Goal: Communication & Community: Answer question/provide support

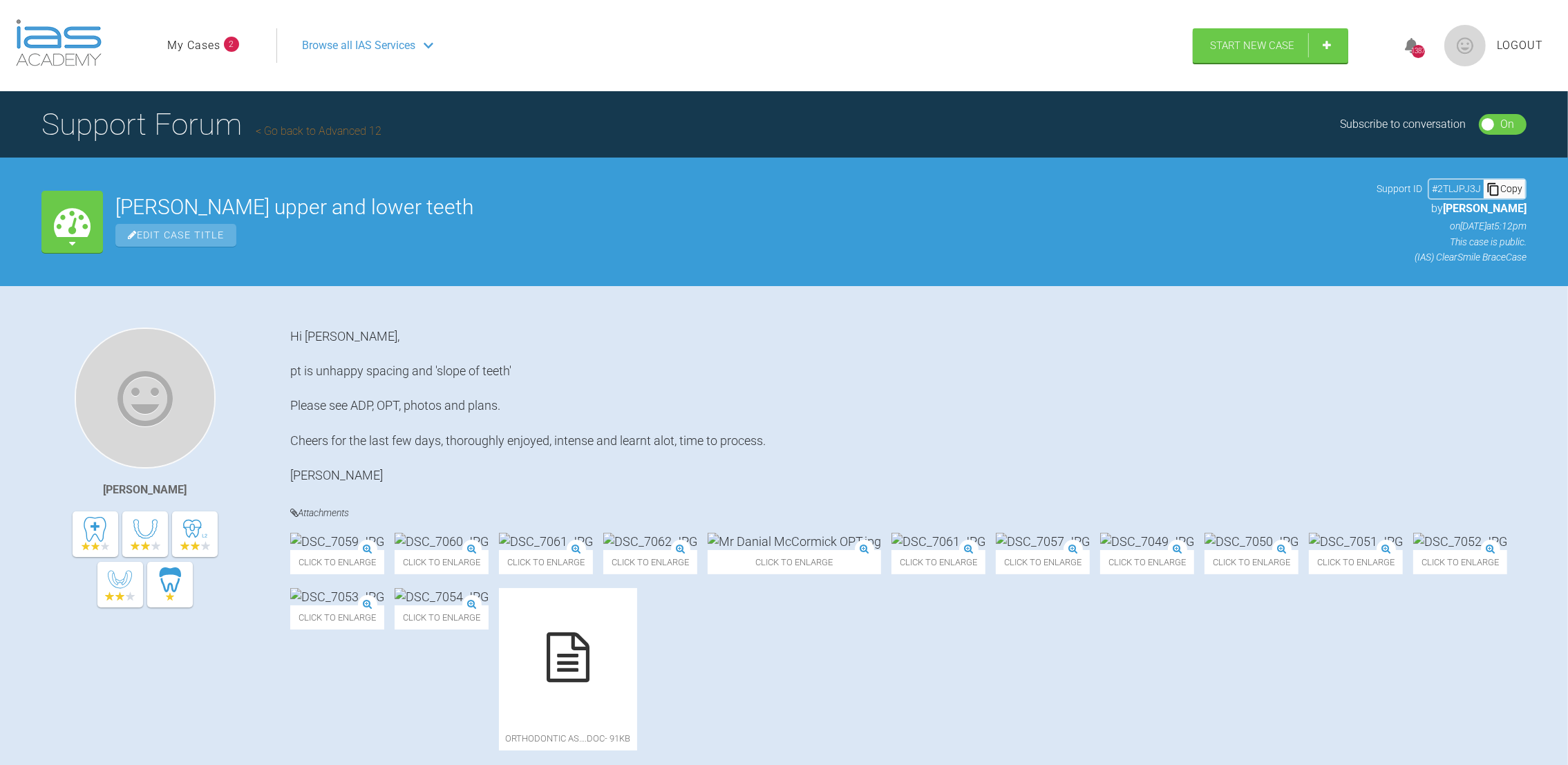
click at [212, 42] on link "My Cases" at bounding box center [194, 45] width 53 height 18
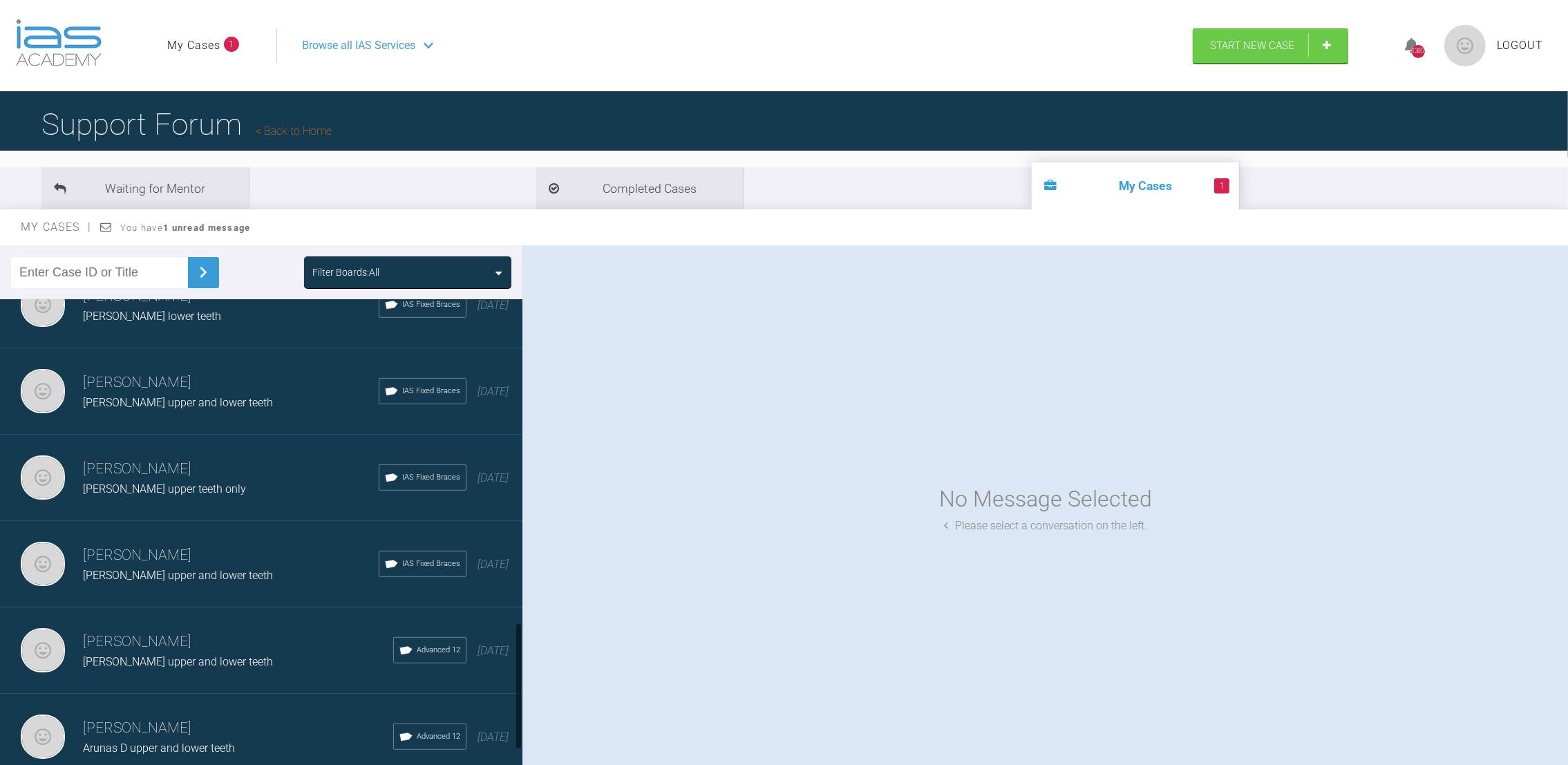
scroll to position [1278, 0]
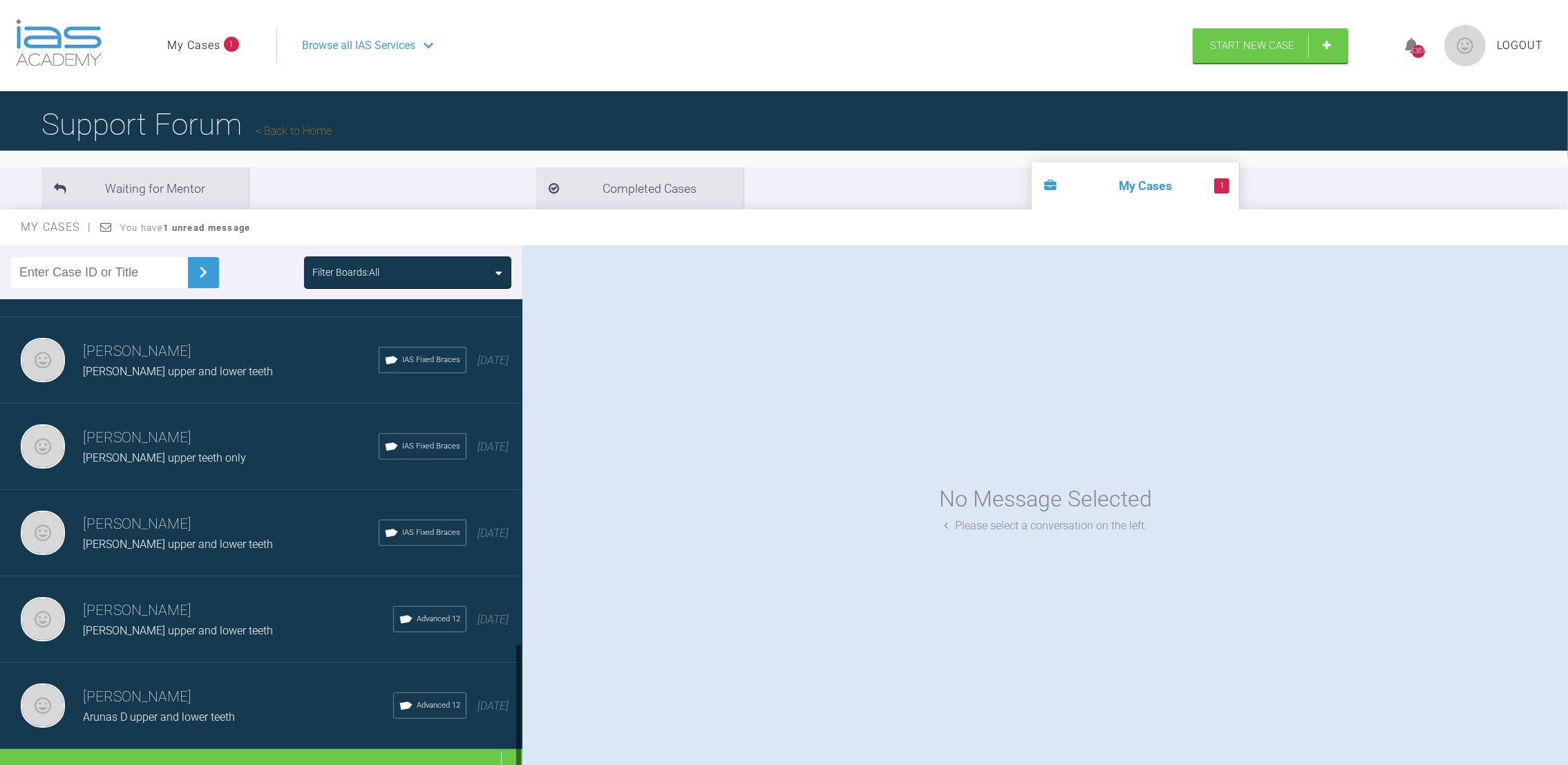
drag, startPoint x: 517, startPoint y: 368, endPoint x: 517, endPoint y: 768, distance: 400.0
click at [517, 764] on html "My Cases 1 Logout Browse all IAS Services Start New Case 1387 Logout Support Fo…" at bounding box center [784, 454] width 1568 height 909
click at [254, 749] on div "Load more" at bounding box center [269, 770] width 538 height 43
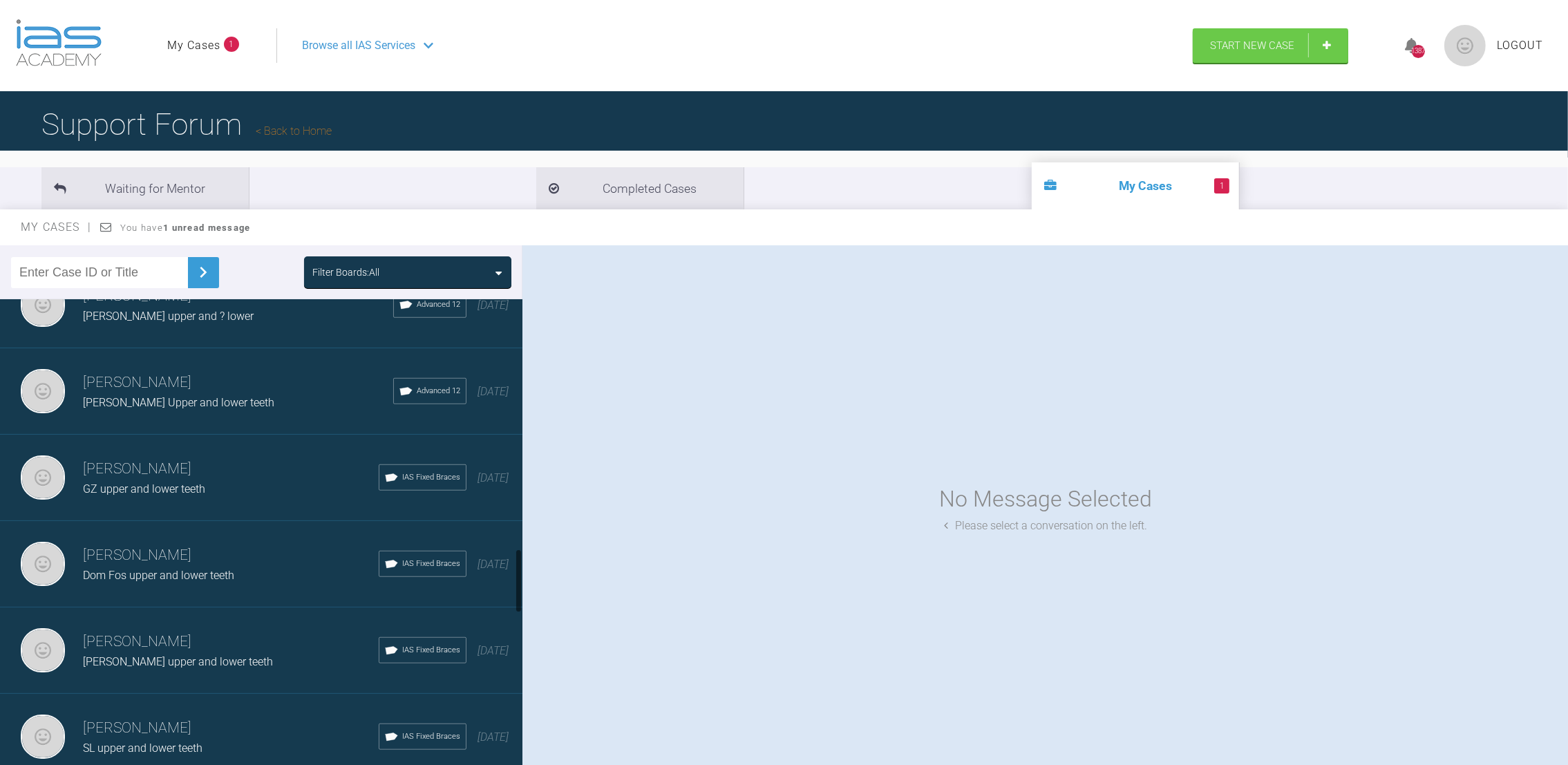
scroll to position [1897, 0]
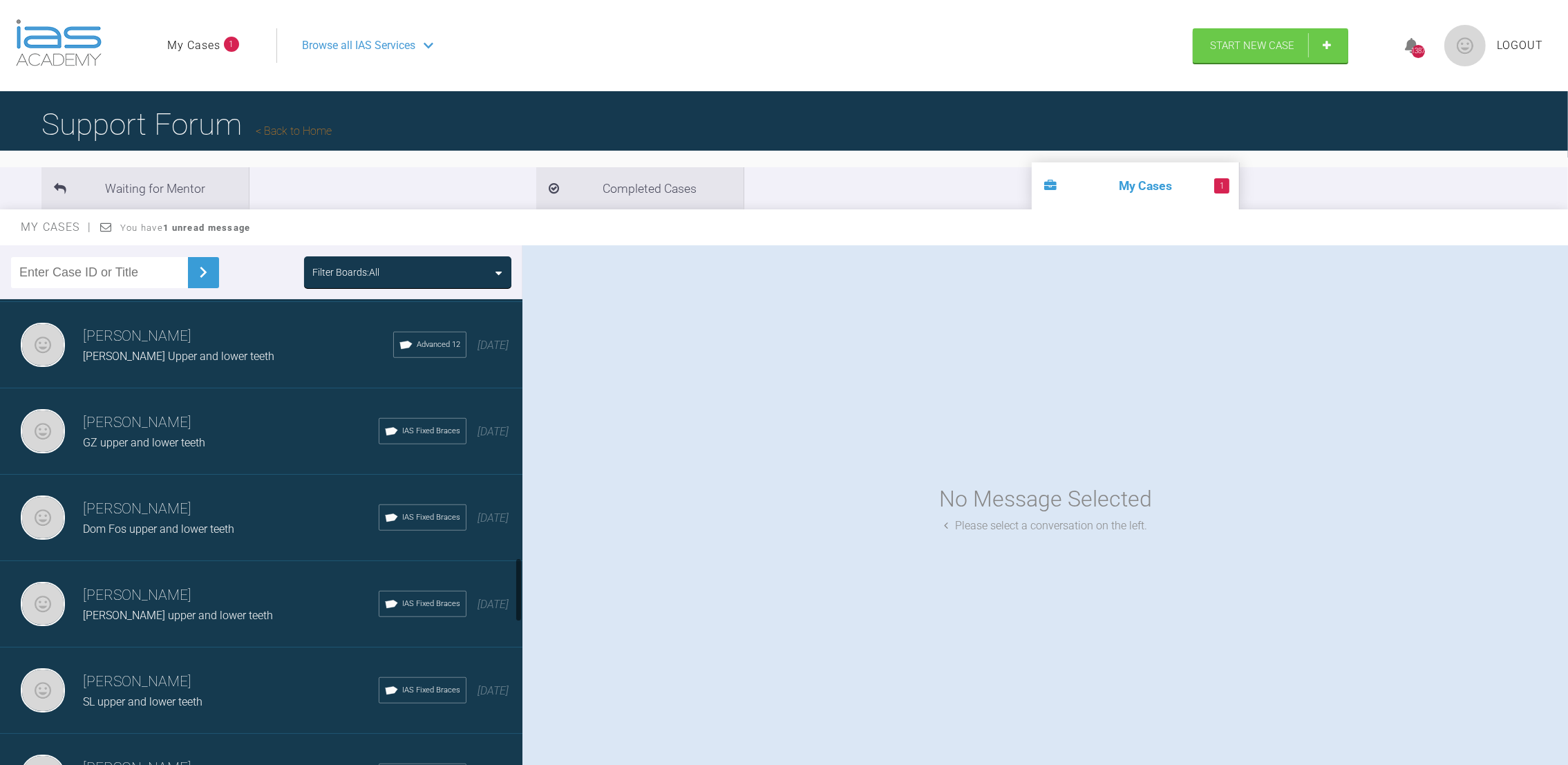
drag, startPoint x: 519, startPoint y: 506, endPoint x: 525, endPoint y: 590, distance: 84.2
click at [525, 590] on div "Filter Boards: All [PERSON_NAME] [PERSON_NAME] upper and lower teeth IAS Fixed …" at bounding box center [784, 518] width 1568 height 545
click at [211, 584] on h3 "[PERSON_NAME]" at bounding box center [231, 595] width 296 height 23
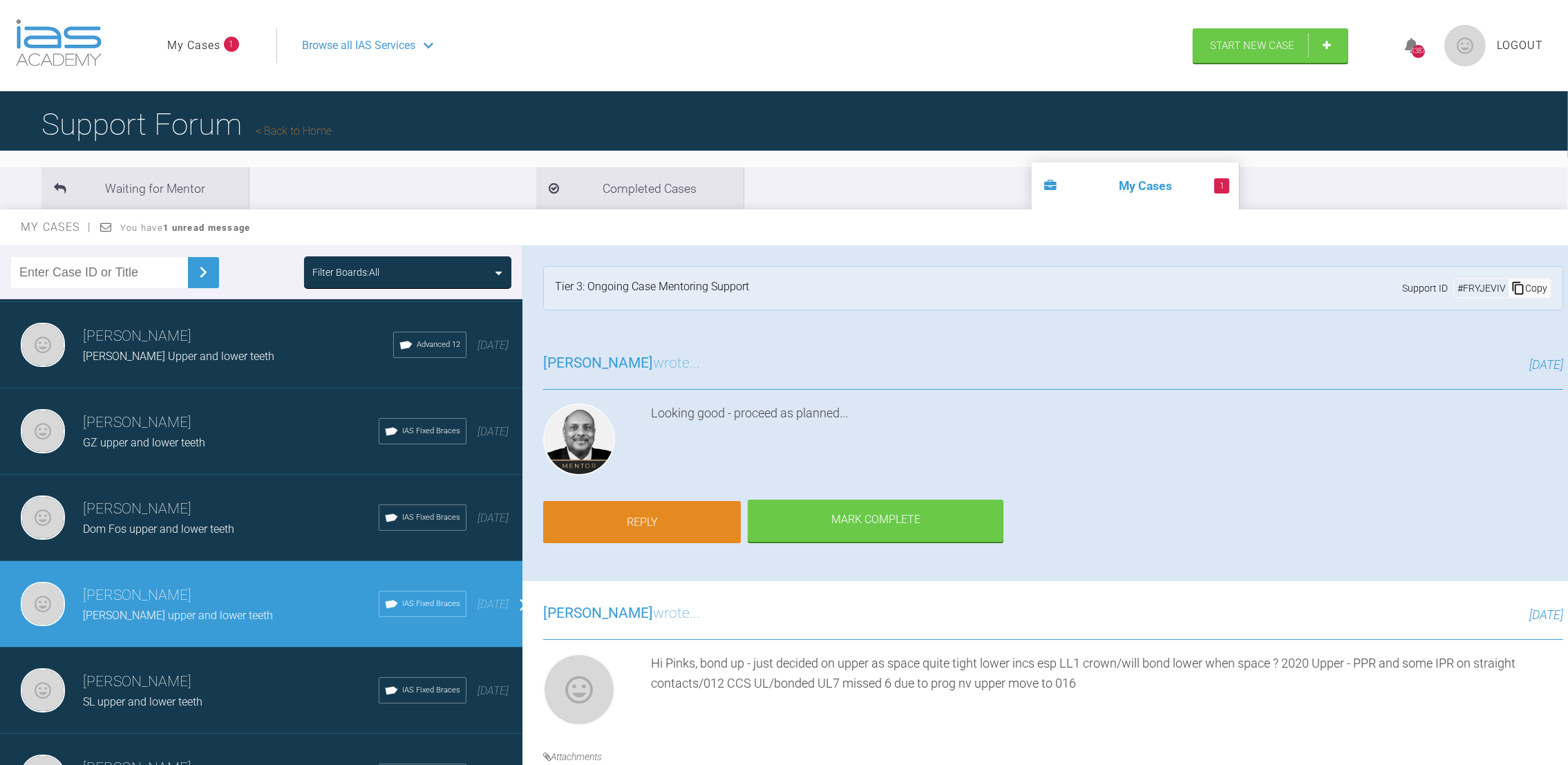
click at [643, 500] on div "Reply [PERSON_NAME] Complete" at bounding box center [773, 521] width 460 height 43
click at [627, 514] on link "Reply" at bounding box center [642, 522] width 197 height 43
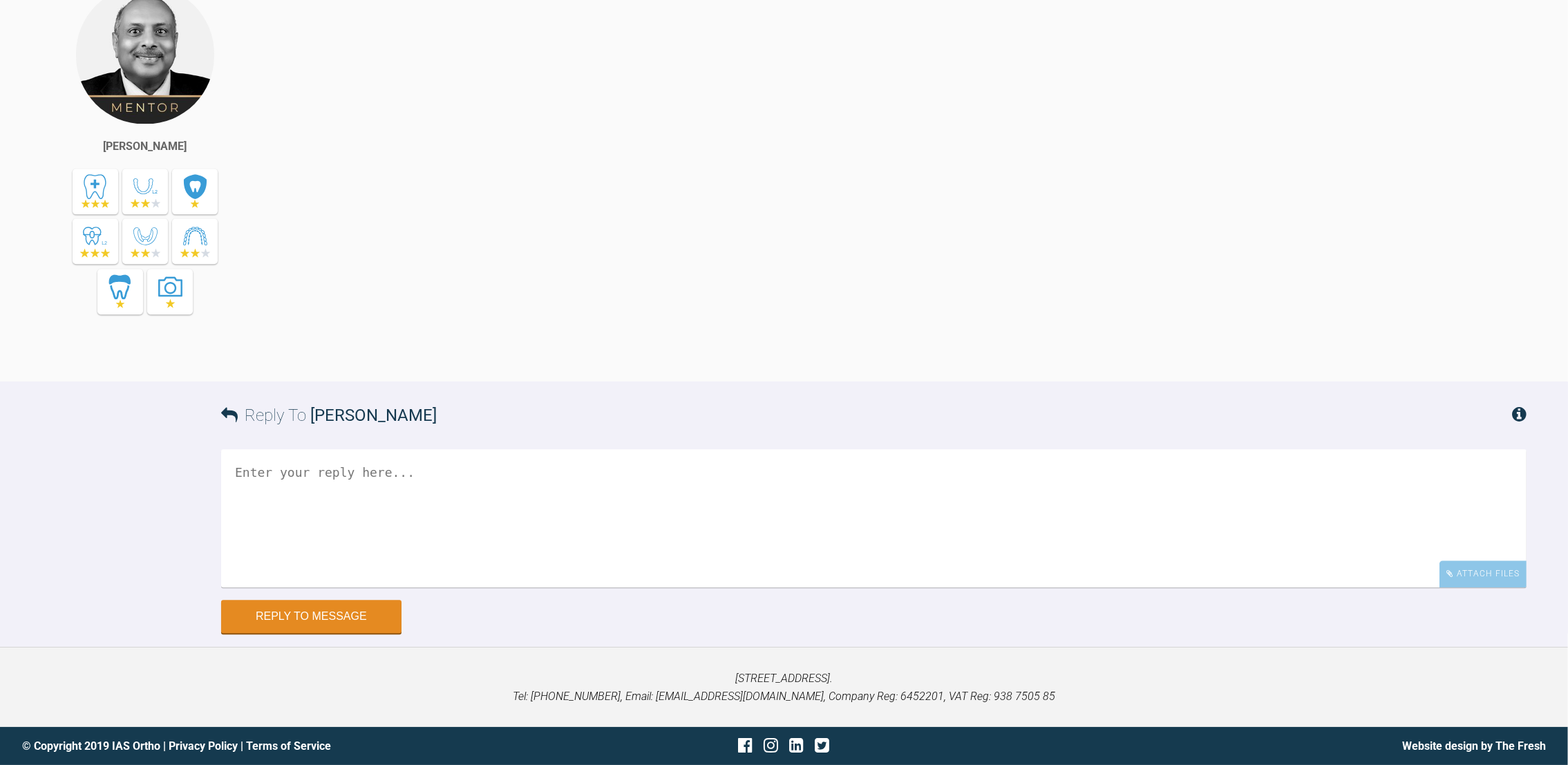
scroll to position [5282, 0]
click at [511, 477] on textarea at bounding box center [874, 518] width 1306 height 138
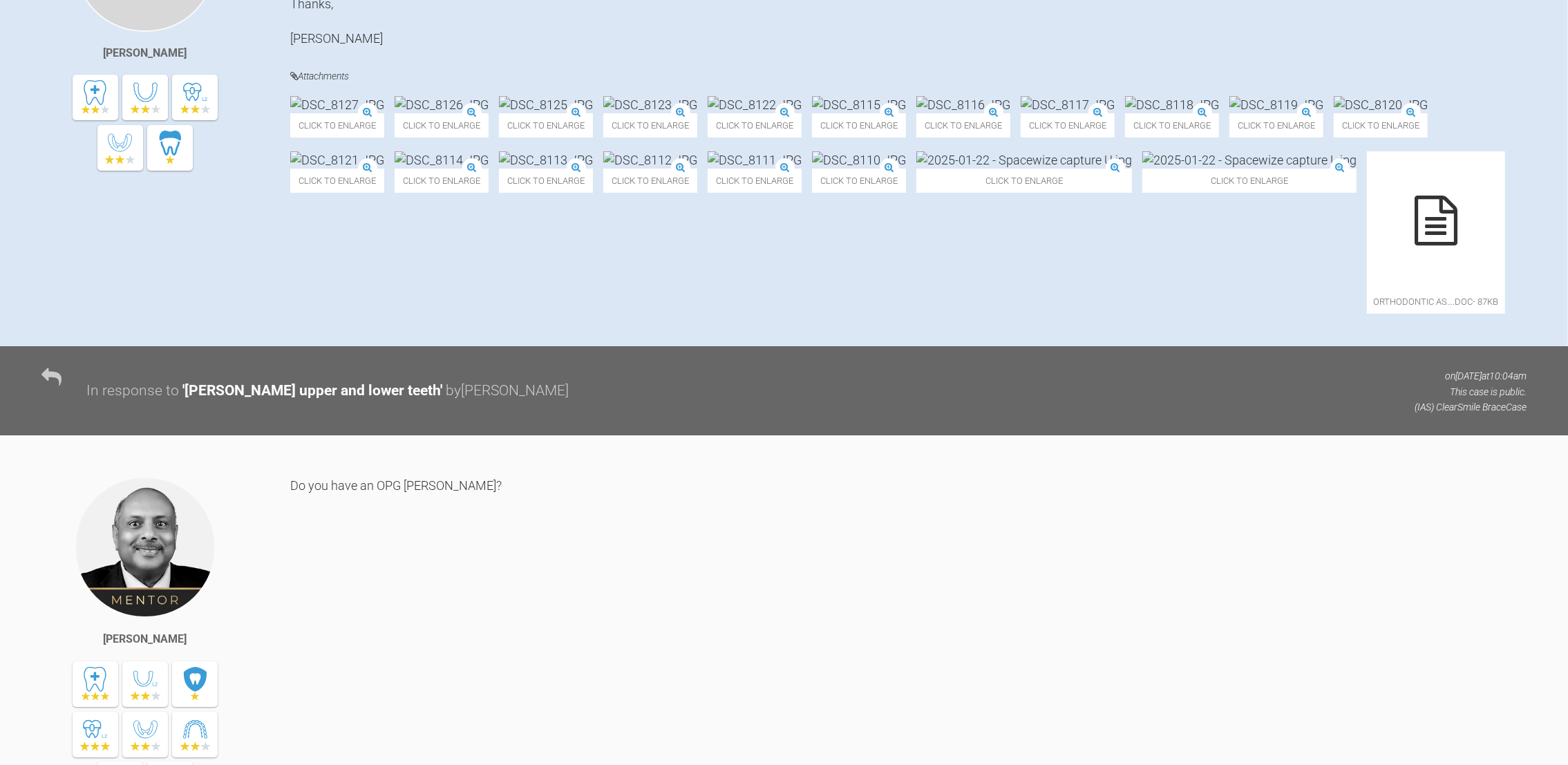
scroll to position [443, 0]
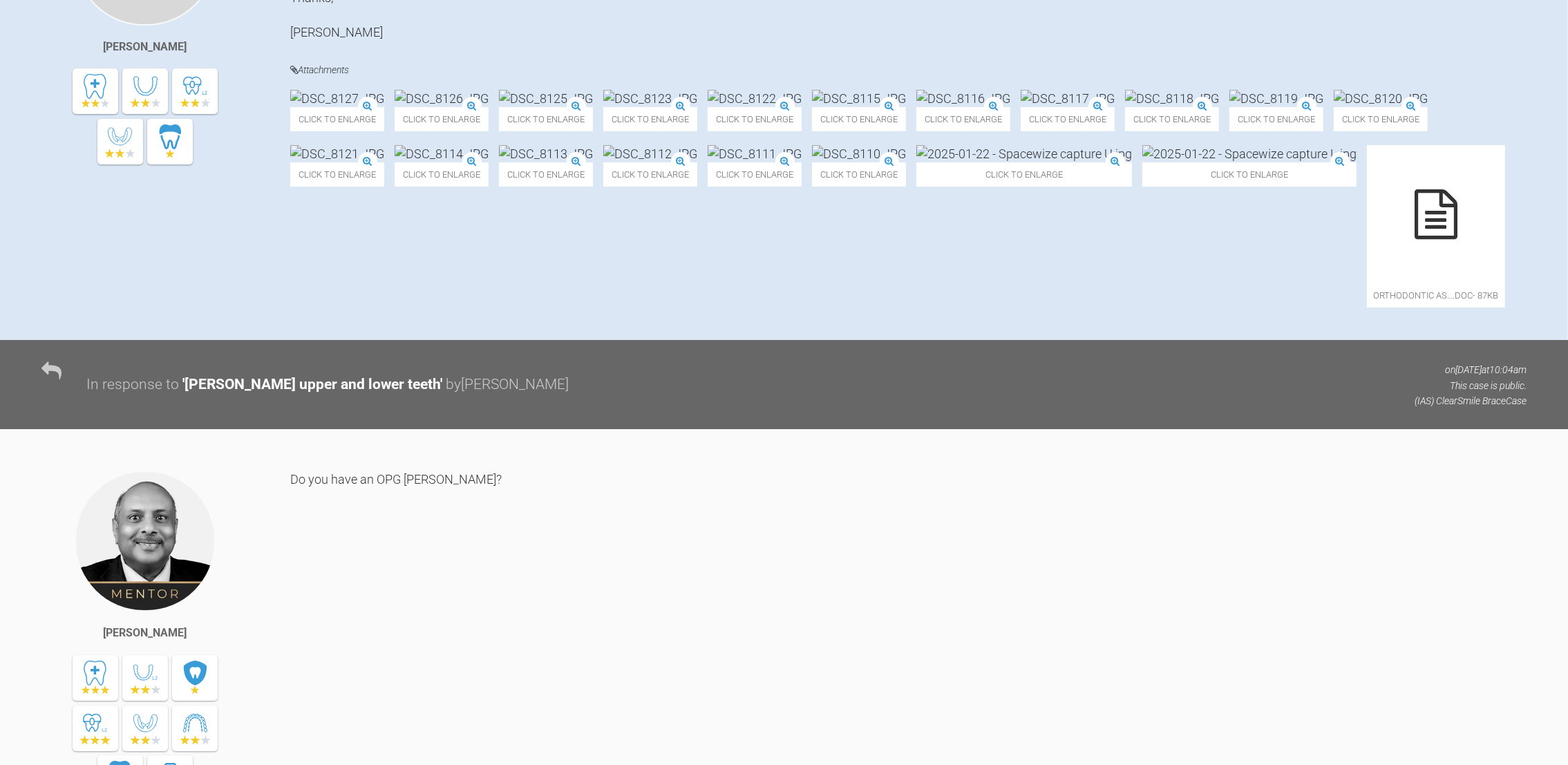
click at [1115, 107] on img at bounding box center [1068, 98] width 94 height 17
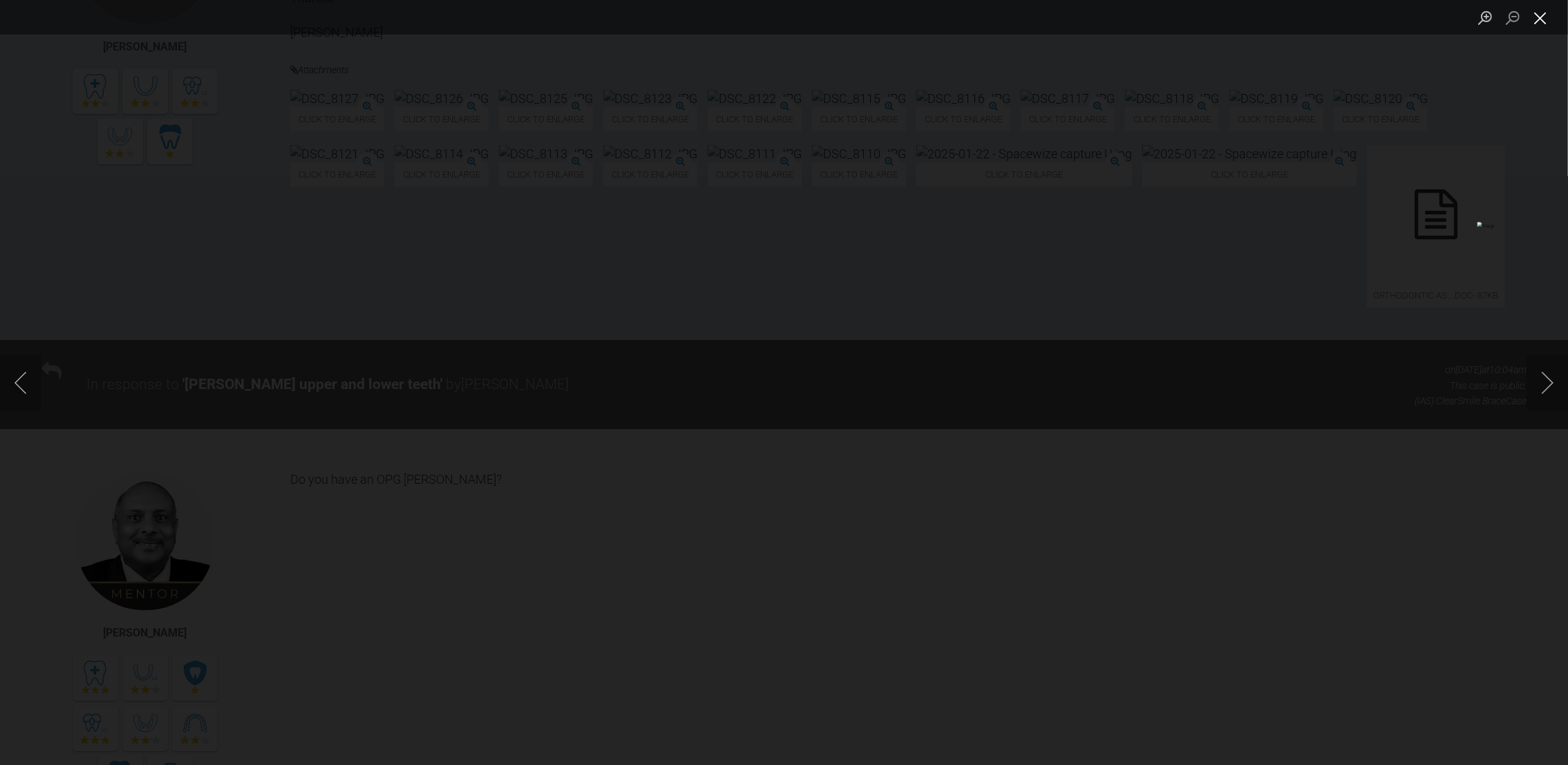
click at [1543, 8] on button "Close lightbox" at bounding box center [1540, 17] width 28 height 24
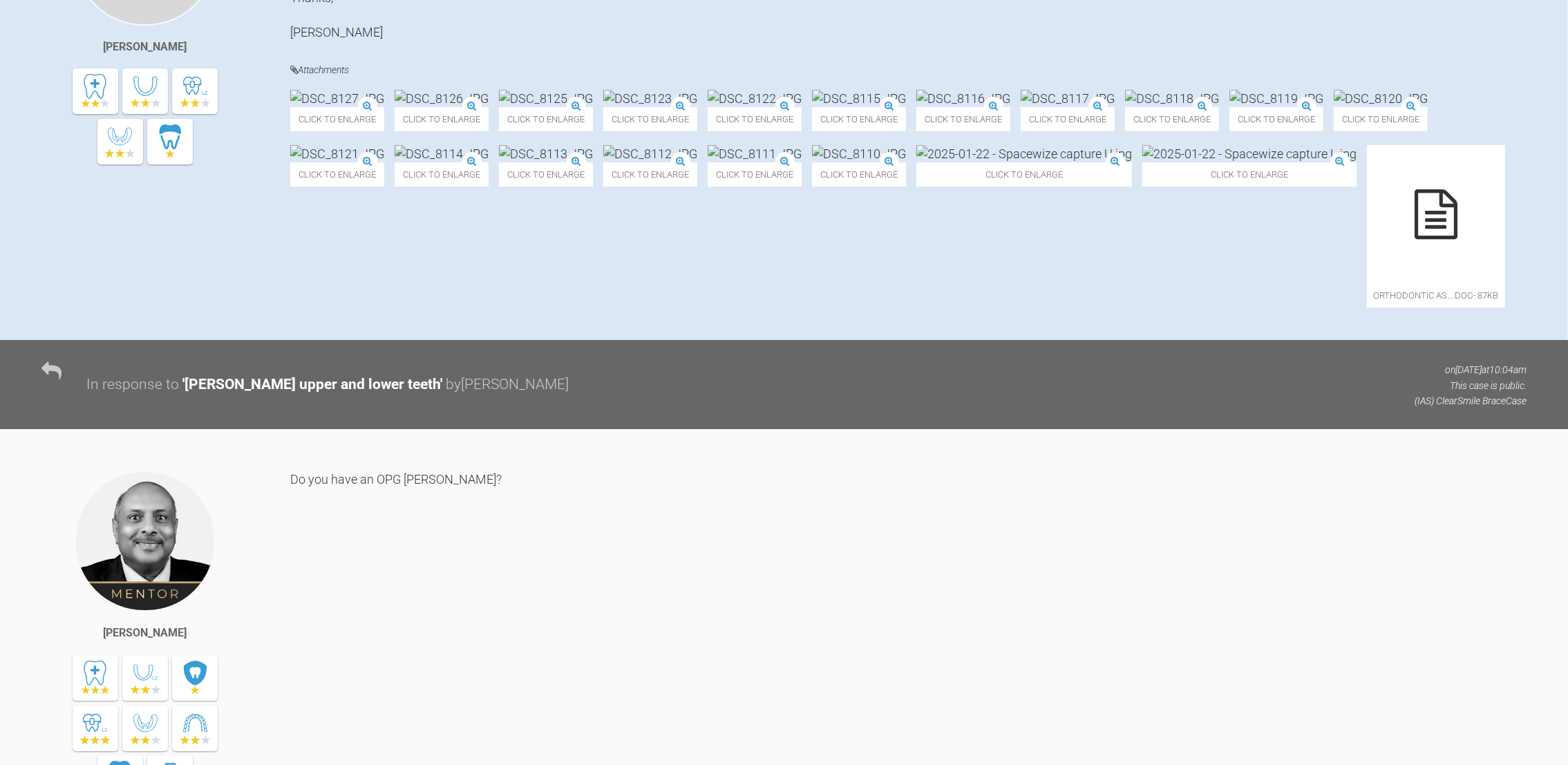
click at [1115, 107] on img at bounding box center [1068, 98] width 94 height 17
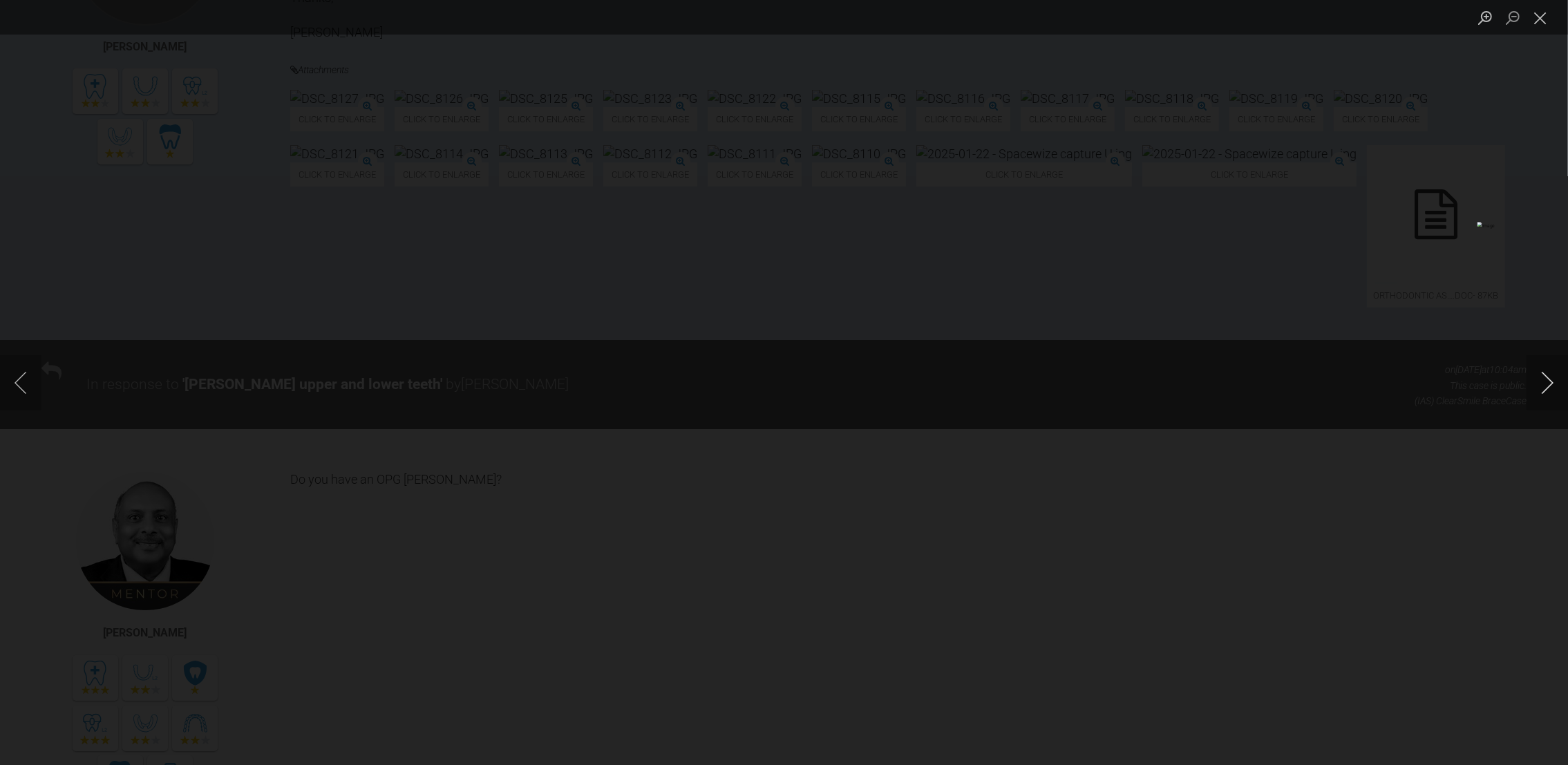
click at [1545, 379] on button "Next image" at bounding box center [1547, 382] width 42 height 55
drag, startPoint x: 1545, startPoint y: 379, endPoint x: 1494, endPoint y: 420, distance: 65.4
click at [1494, 420] on div "Lightbox" at bounding box center [784, 382] width 1568 height 765
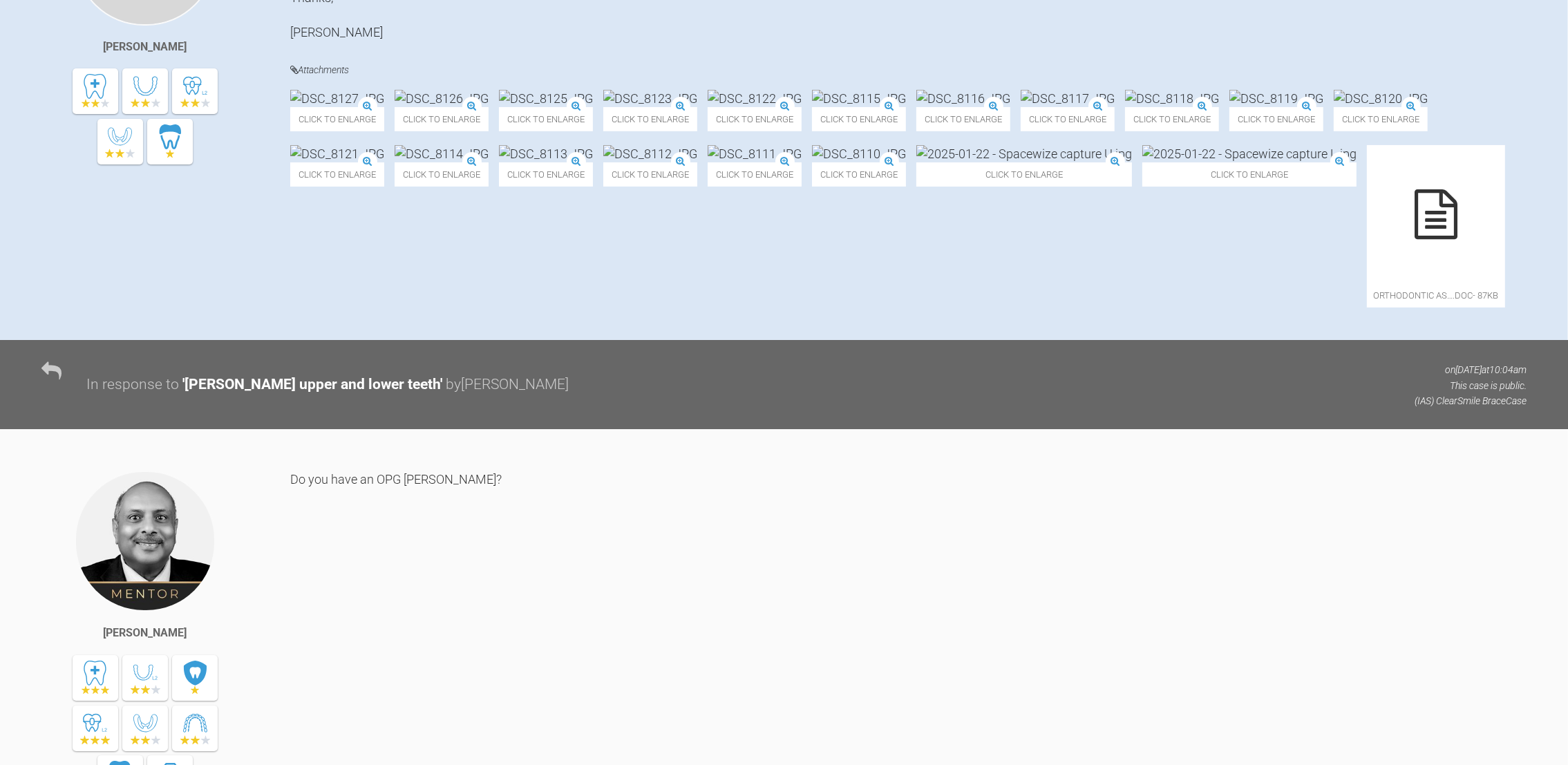
click at [1229, 107] on img at bounding box center [1276, 98] width 94 height 17
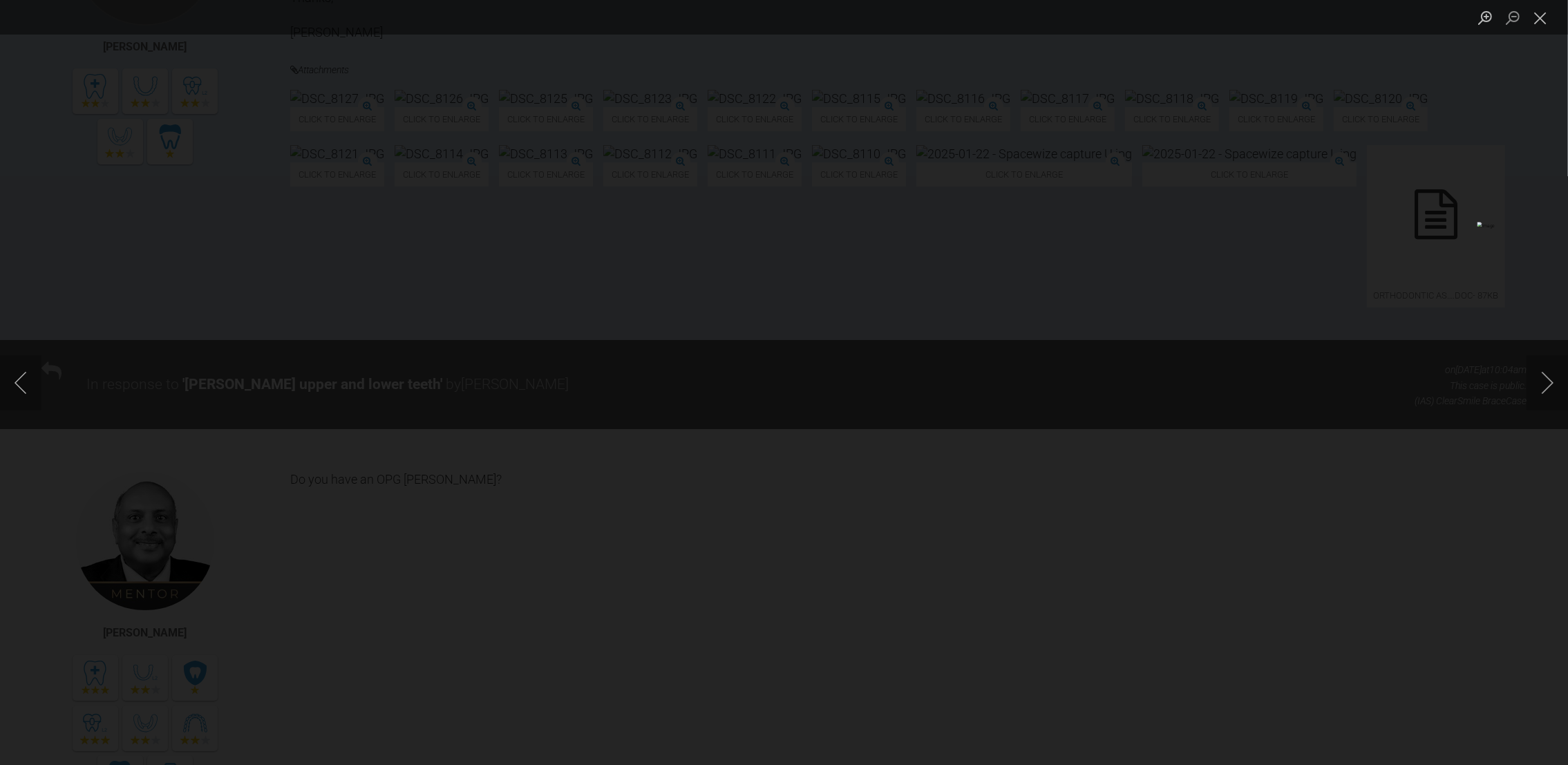
click at [1536, 33] on li "Lightbox" at bounding box center [1540, 17] width 28 height 35
click at [1536, 22] on button "Close lightbox" at bounding box center [1540, 17] width 28 height 24
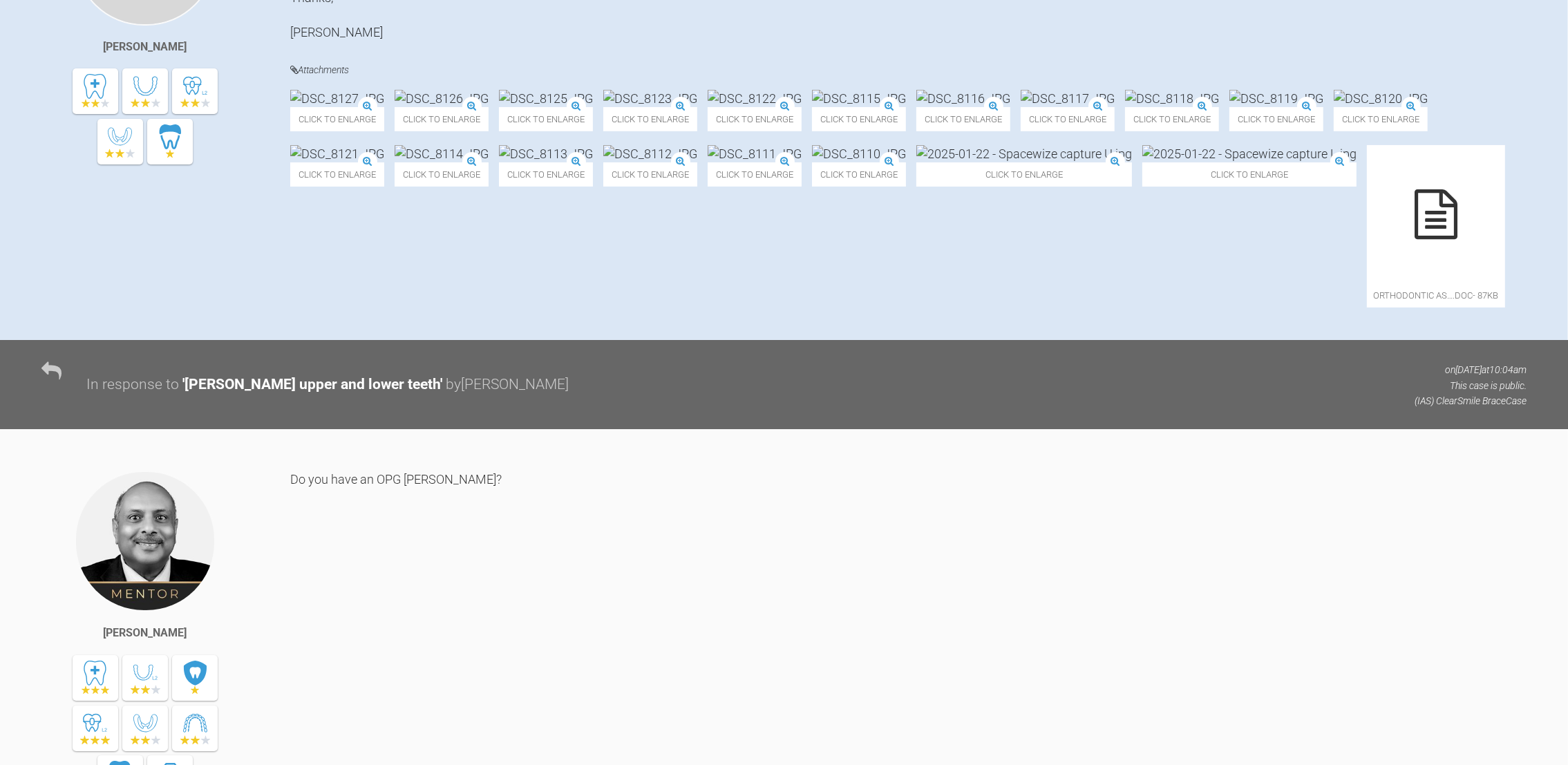
click at [1115, 107] on img at bounding box center [1068, 98] width 94 height 17
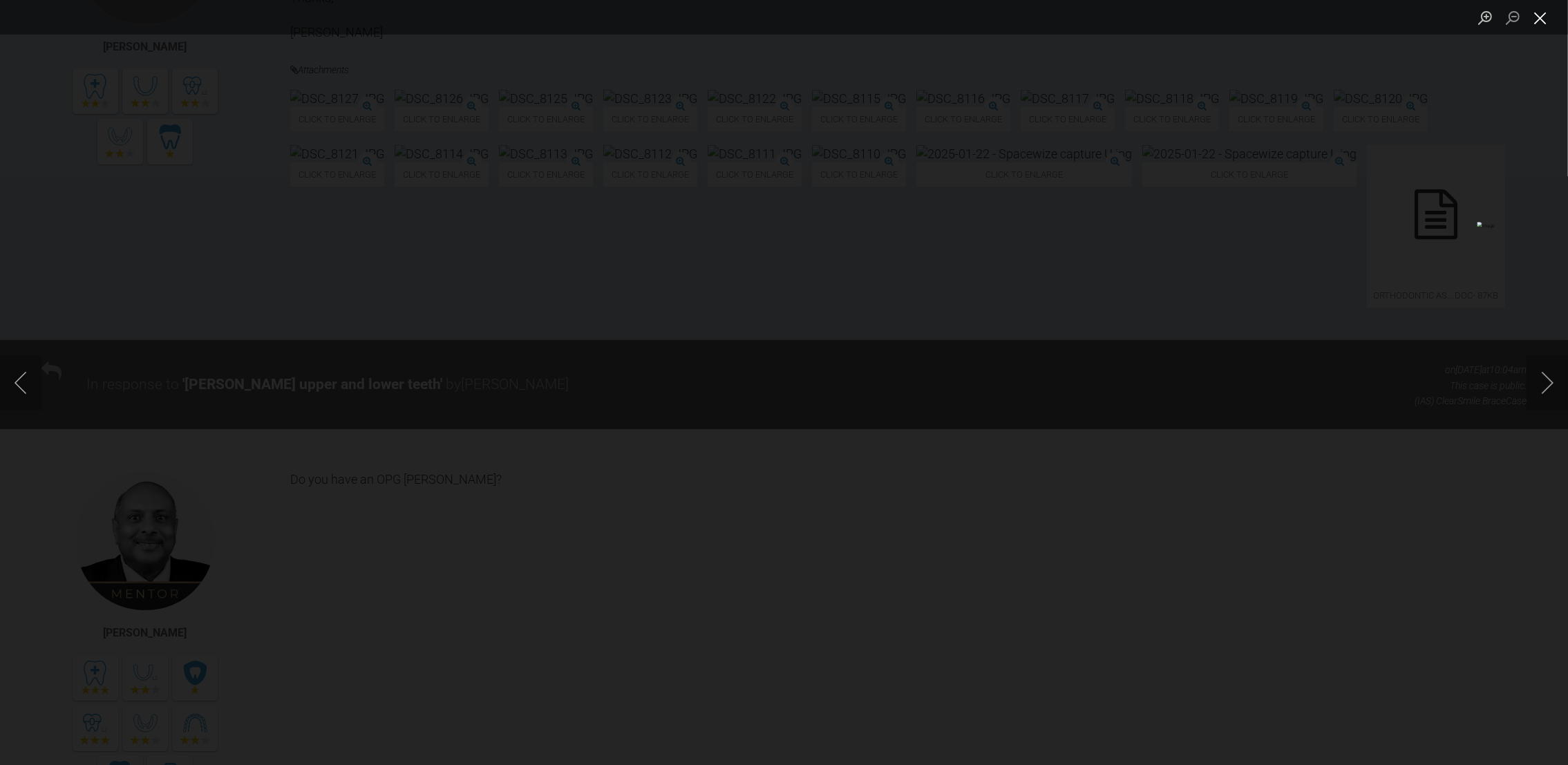
click at [1546, 13] on button "Close lightbox" at bounding box center [1540, 17] width 28 height 24
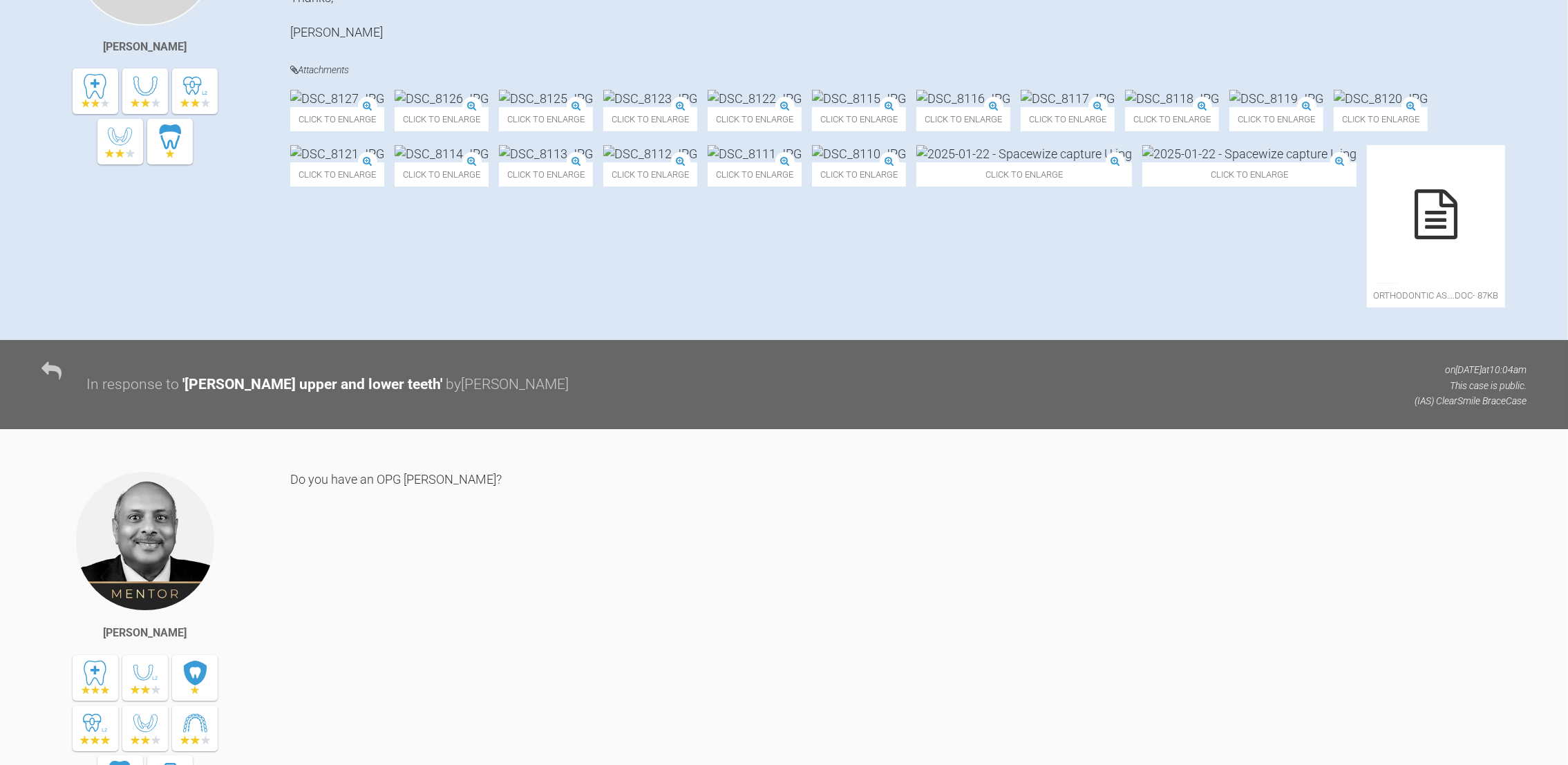
click at [1546, 13] on button "Close lightbox" at bounding box center [1540, 17] width 28 height 24
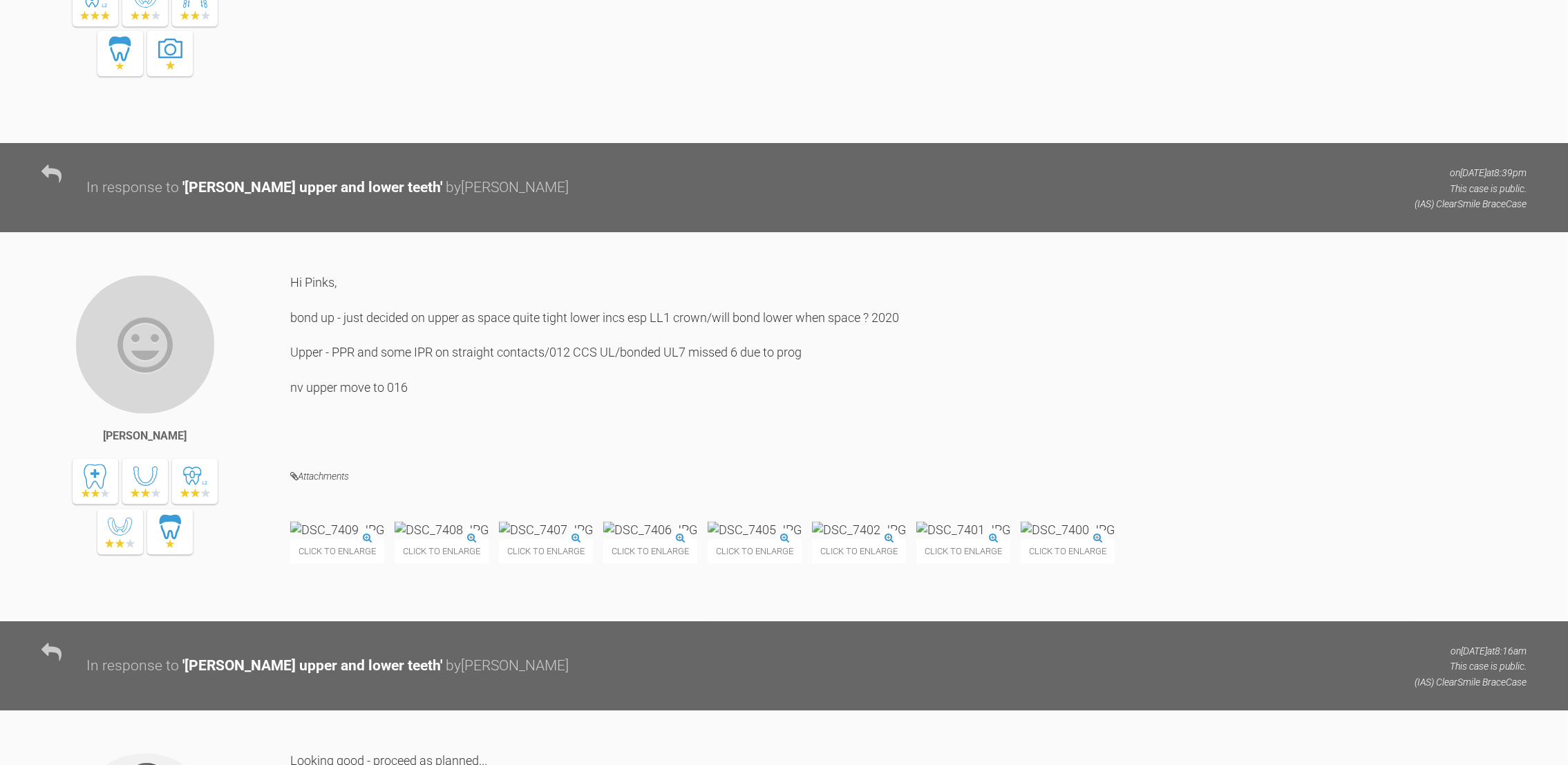
scroll to position [5282, 0]
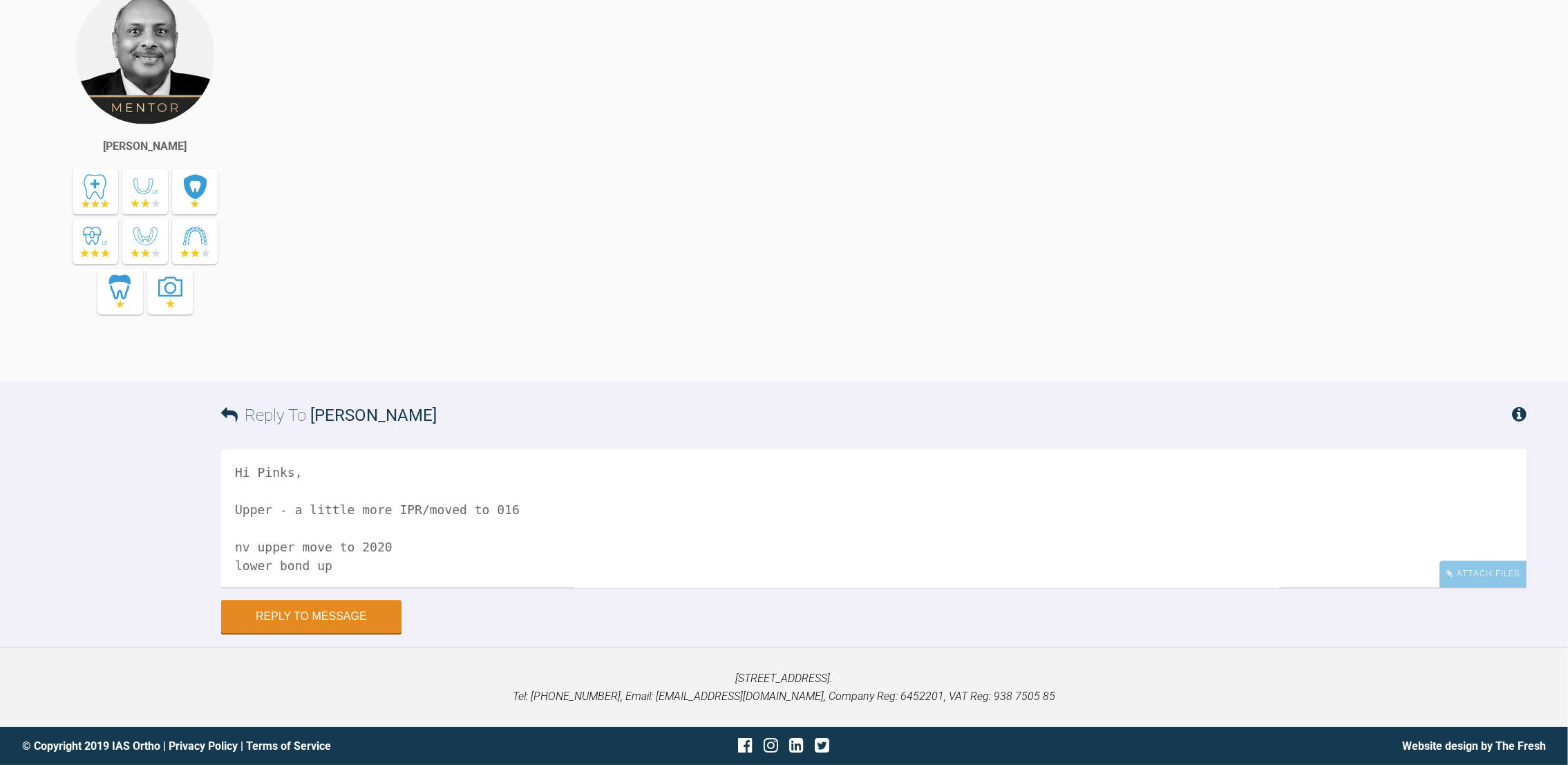
click at [346, 561] on textarea "Hi Pinks, Upper - a little more IPR/moved to 016 nv upper move to 2020 lower bo…" at bounding box center [874, 518] width 1306 height 138
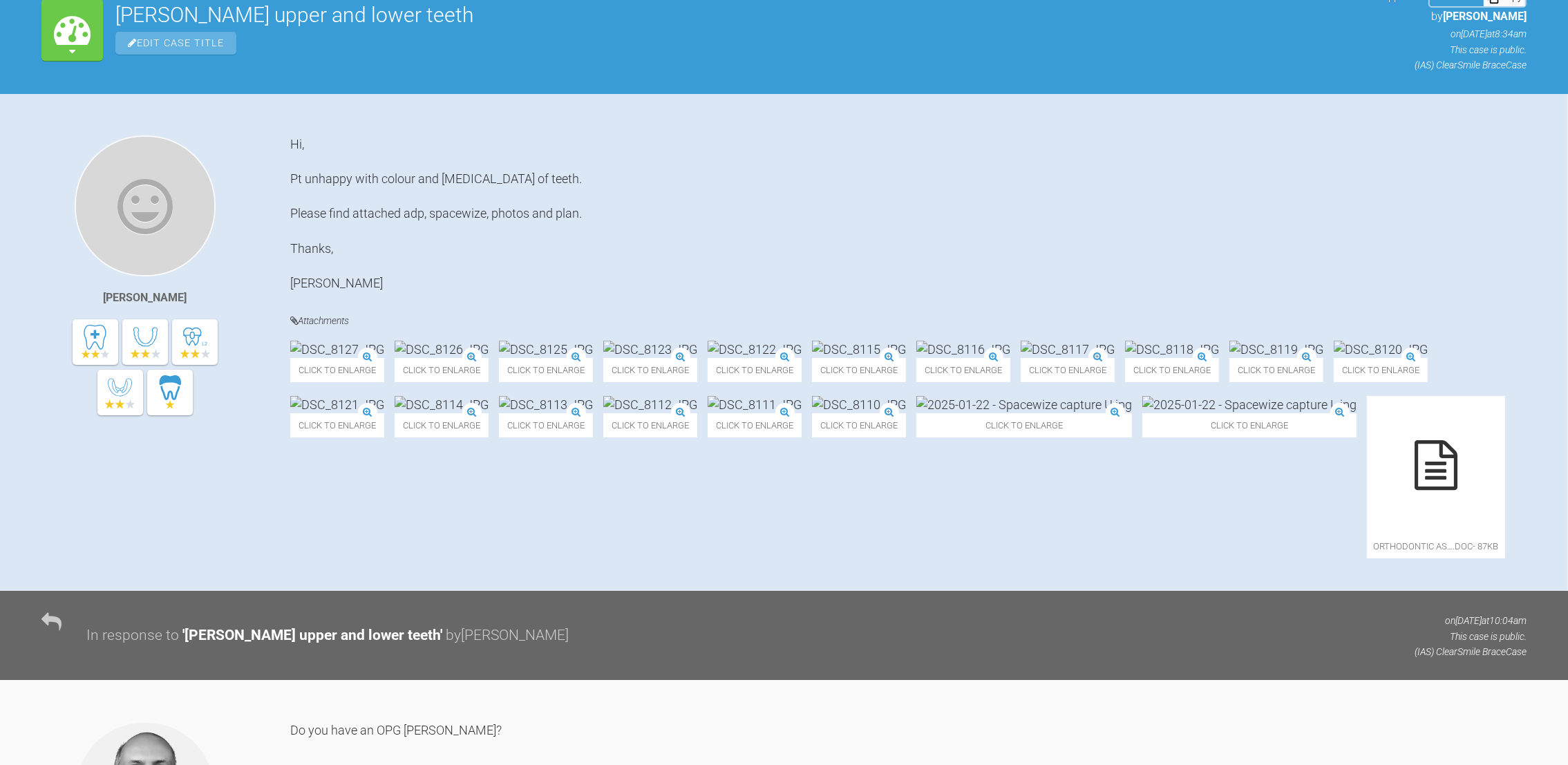
scroll to position [276, 0]
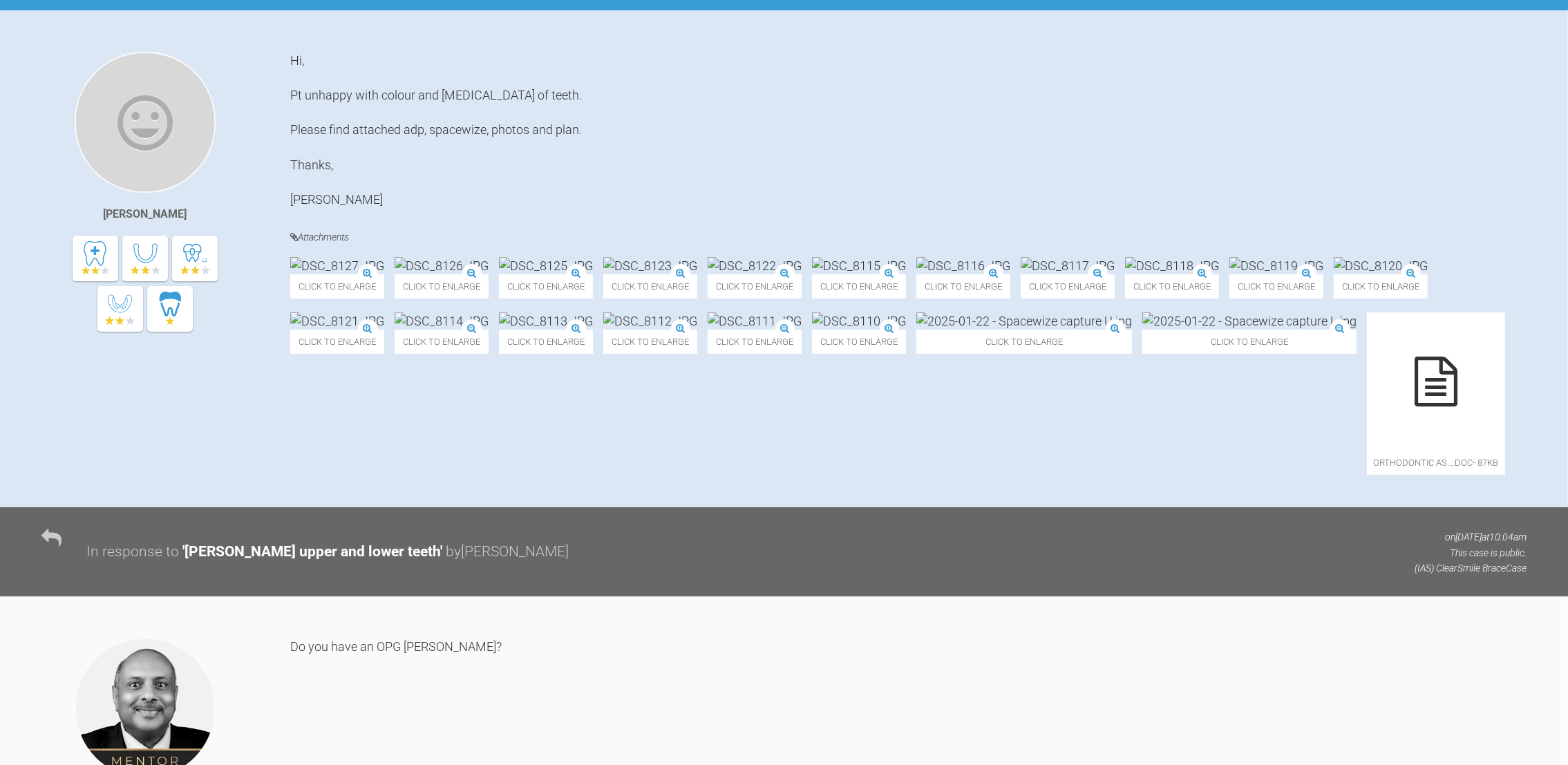
click at [801, 274] on img at bounding box center [755, 265] width 94 height 17
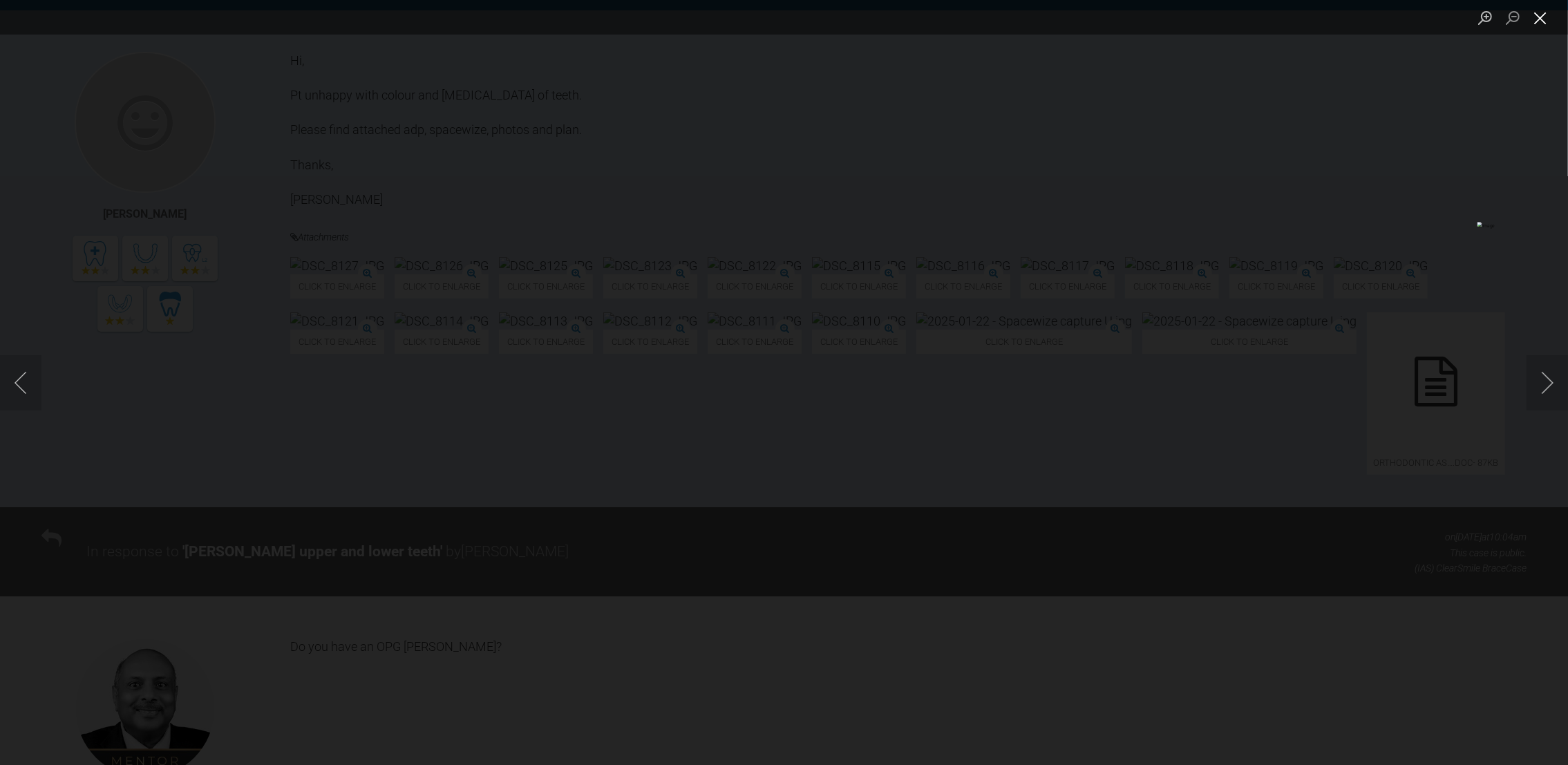
click at [1541, 14] on button "Close lightbox" at bounding box center [1540, 17] width 28 height 24
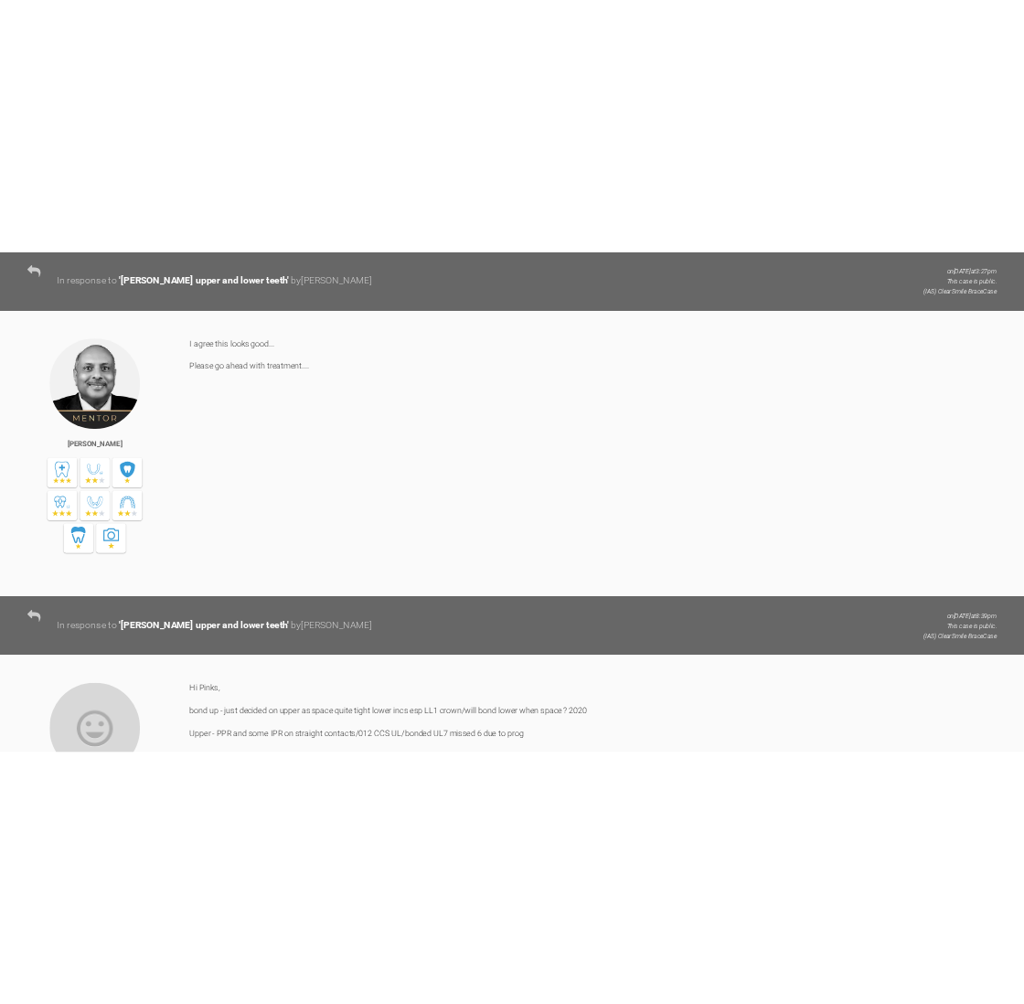
scroll to position [6987, 0]
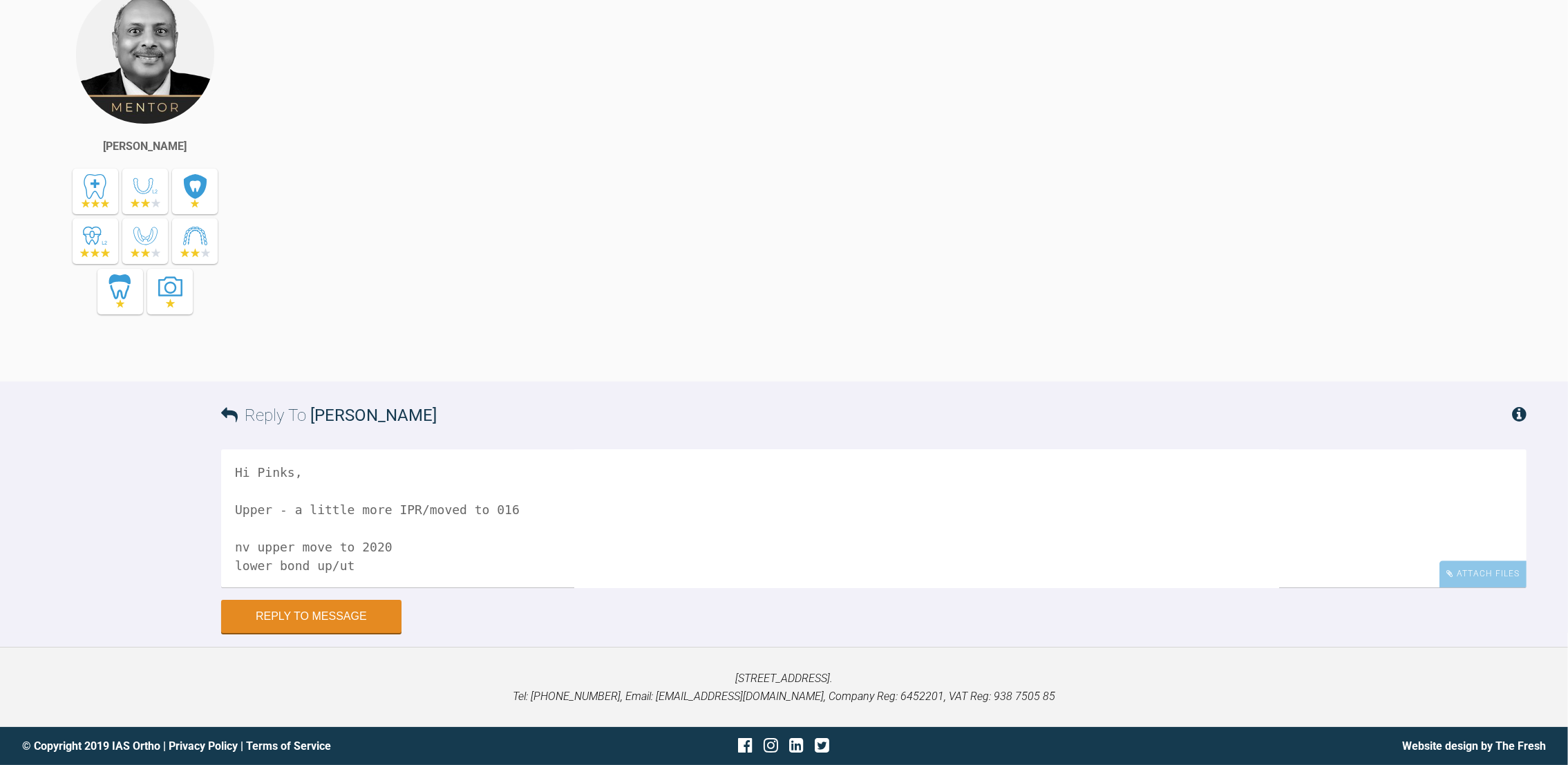
click at [352, 571] on textarea "Hi Pinks, Upper - a little more IPR/moved to 016 nv upper move to 2020 lower bo…" at bounding box center [874, 518] width 1306 height 138
type textarea "Hi Pinks, Upper - a little more IPR/moved to 016 nv upper move to 2020 lower bo…"
click at [1487, 567] on div "Attach Files" at bounding box center [1483, 574] width 87 height 27
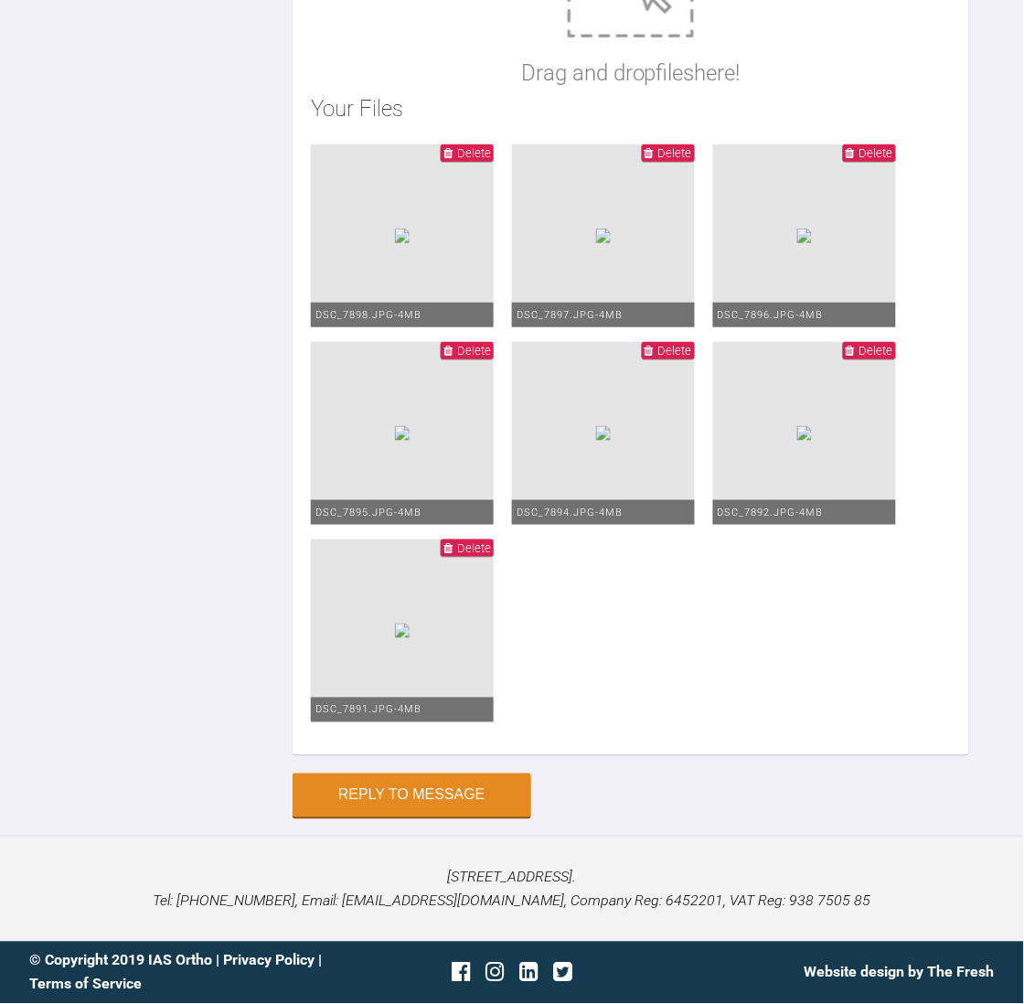
scroll to position [9931, 0]
click at [412, 790] on button "Reply to Message" at bounding box center [412, 797] width 239 height 44
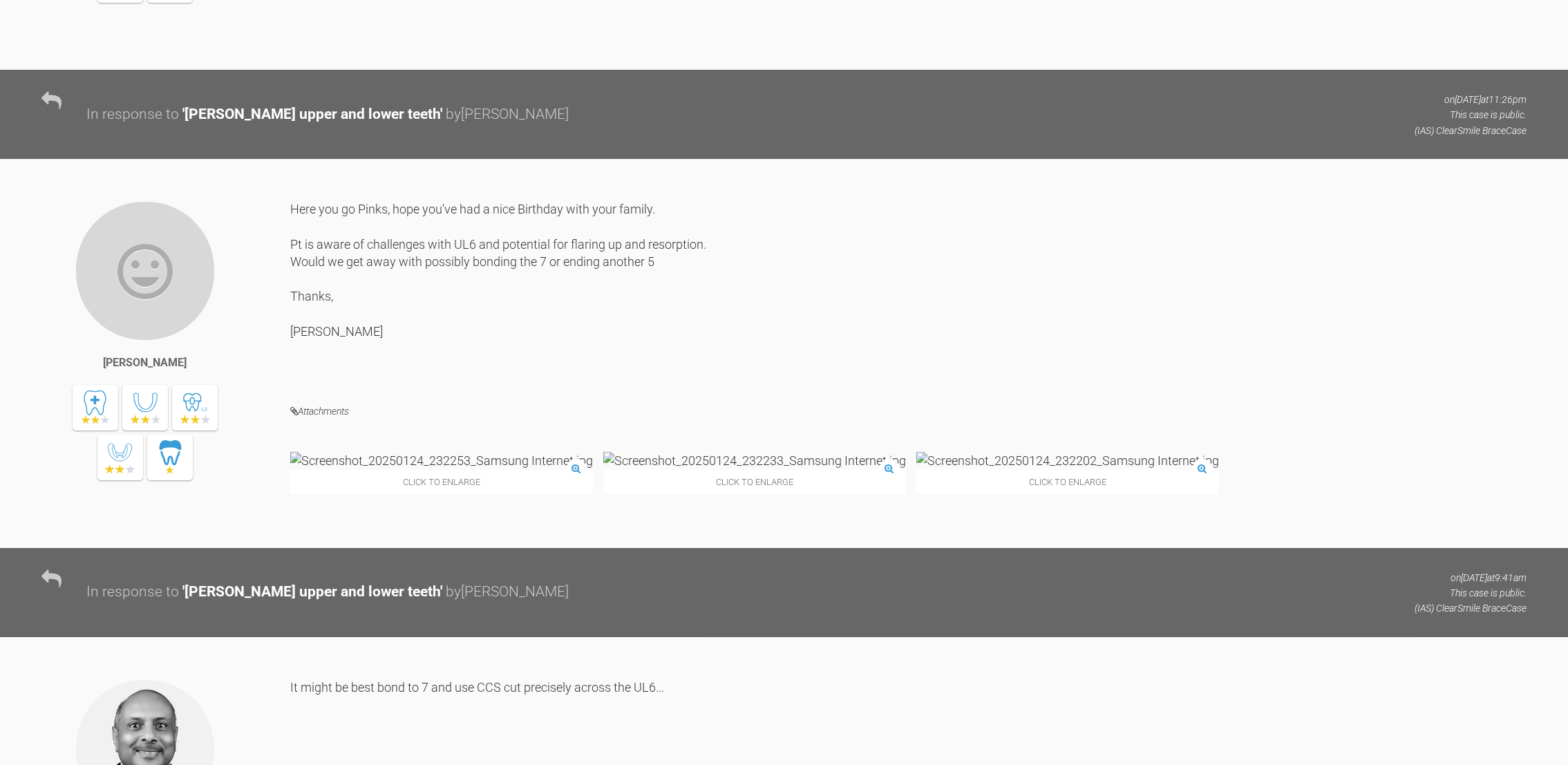
scroll to position [0, 0]
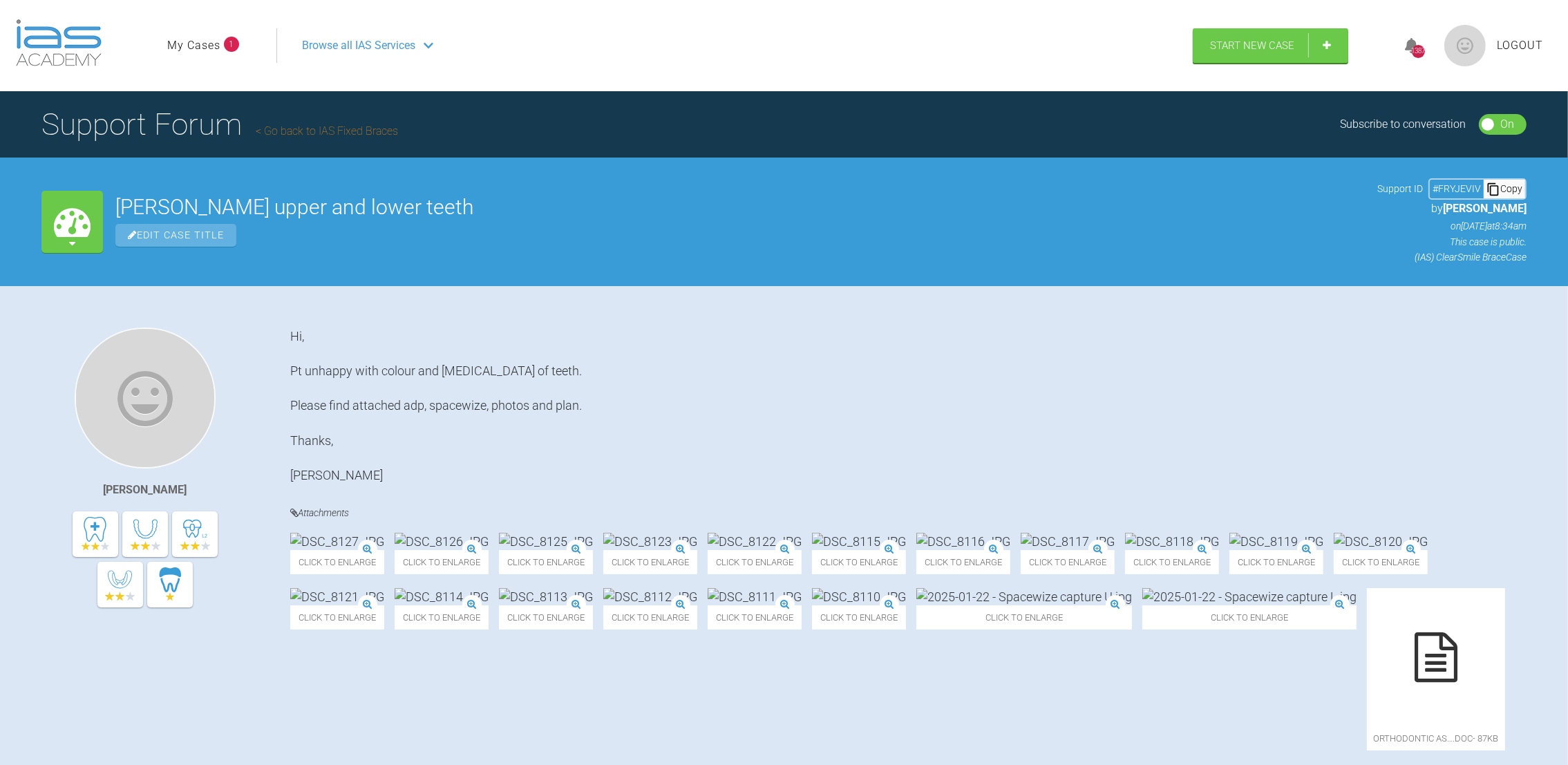
click at [189, 45] on link "My Cases" at bounding box center [194, 45] width 53 height 18
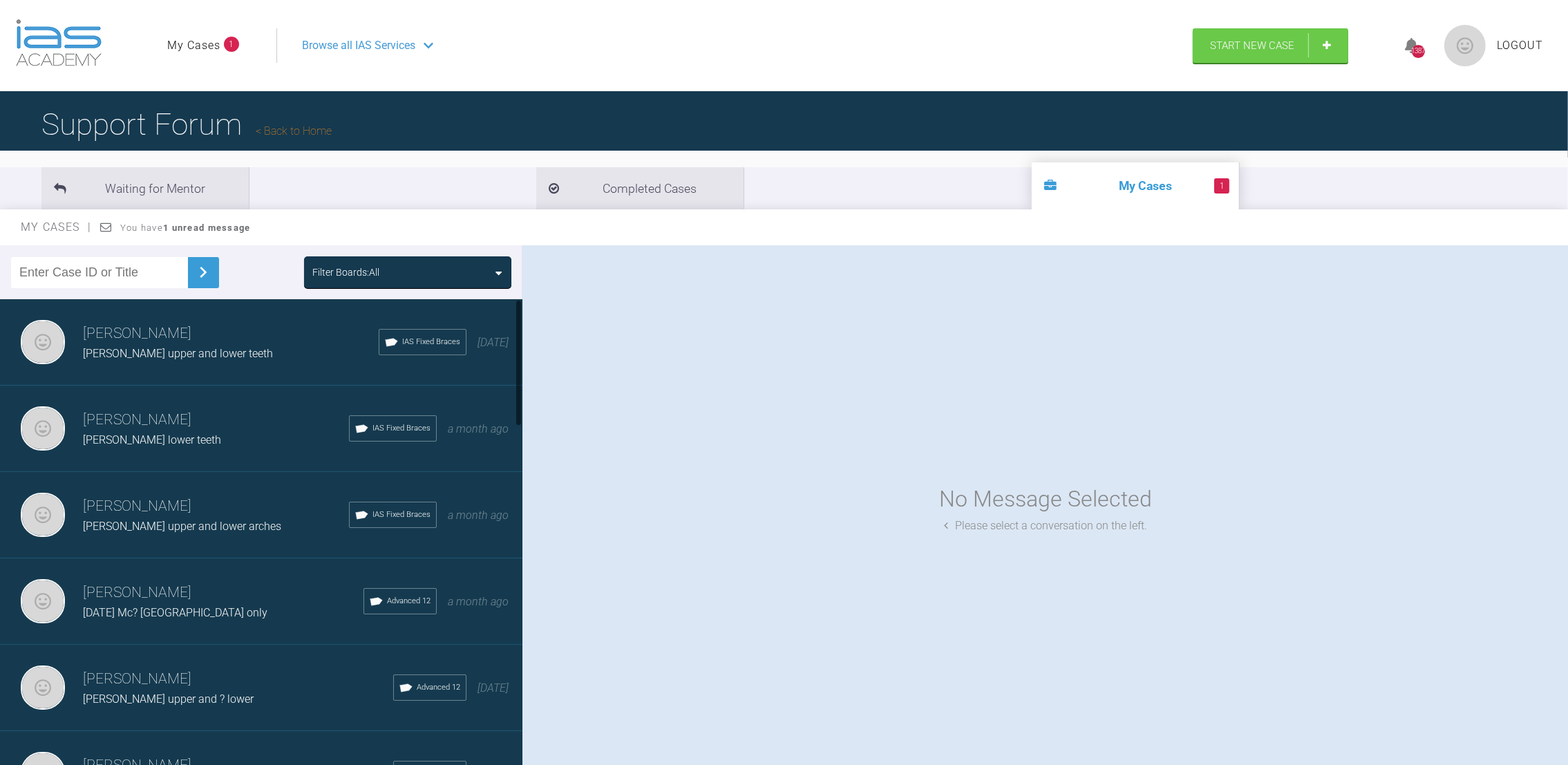
drag, startPoint x: 521, startPoint y: 355, endPoint x: 519, endPoint y: 412, distance: 57.0
click at [519, 412] on div at bounding box center [519, 535] width 8 height 472
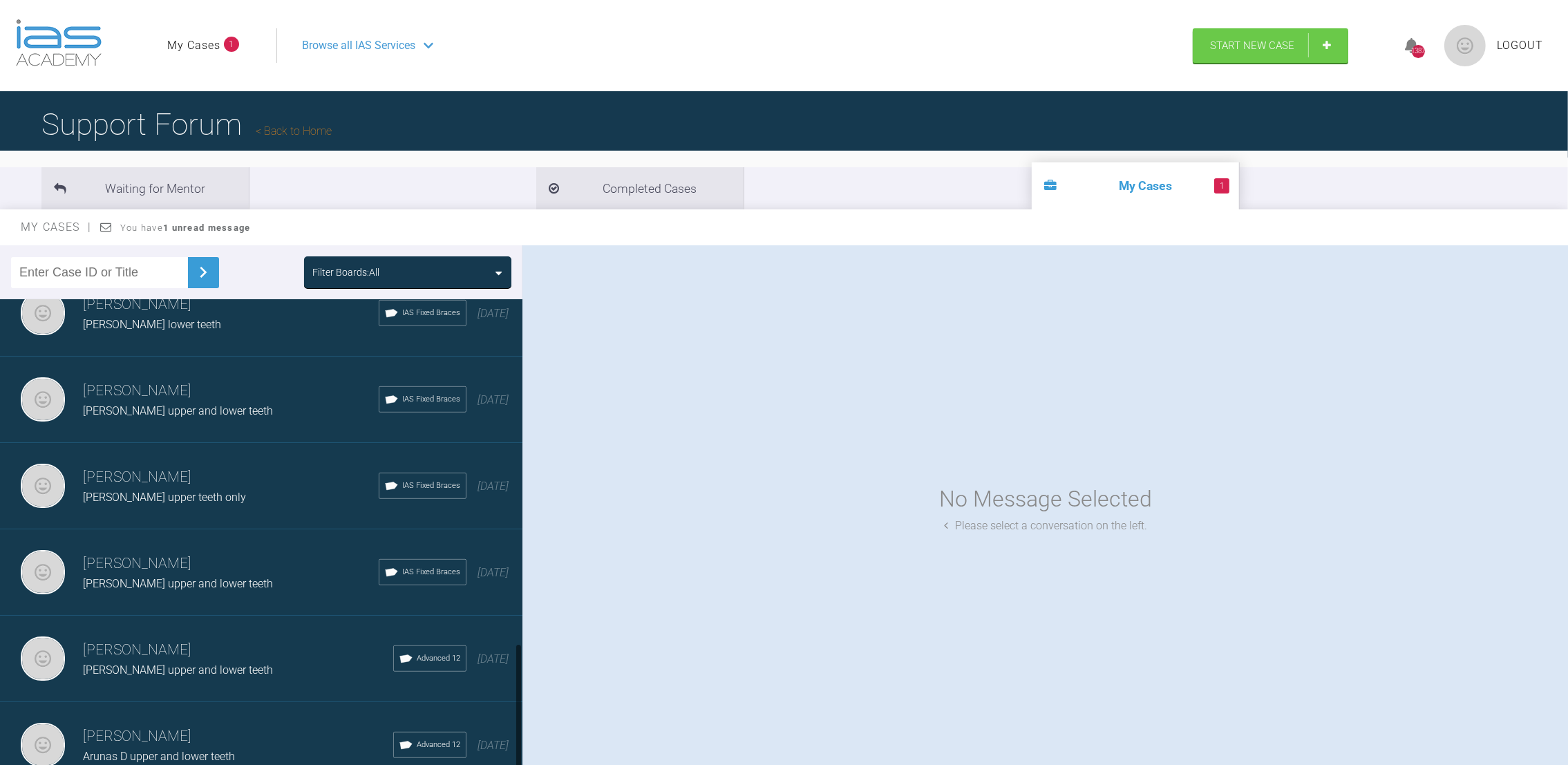
scroll to position [1278, 0]
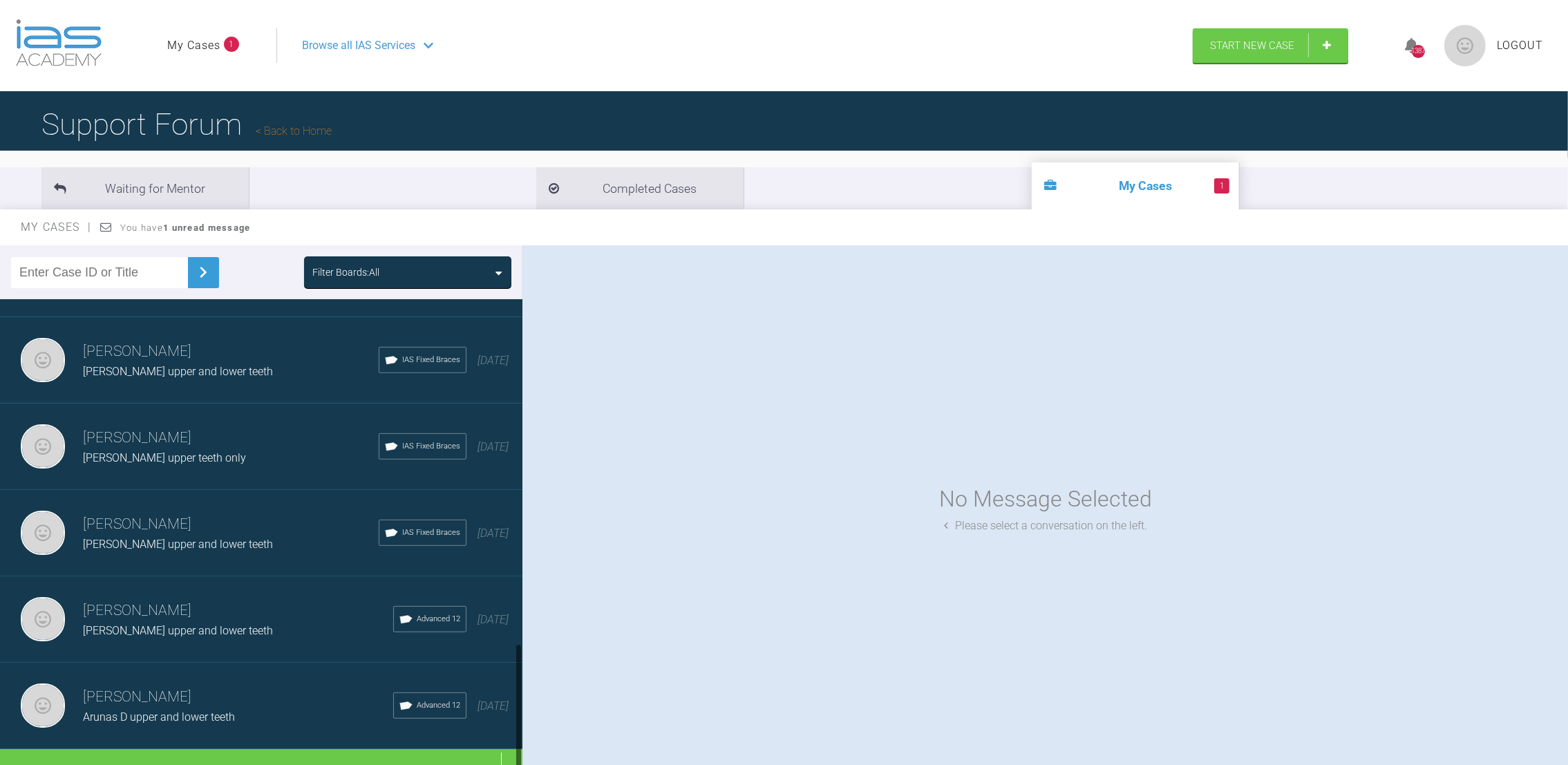
drag, startPoint x: 519, startPoint y: 358, endPoint x: 526, endPoint y: 739, distance: 381.1
click at [526, 739] on div "Filter Boards: All [PERSON_NAME] [PERSON_NAME] upper and lower teeth IAS Fixed …" at bounding box center [784, 518] width 1568 height 545
click at [238, 749] on div "Load more" at bounding box center [269, 770] width 538 height 43
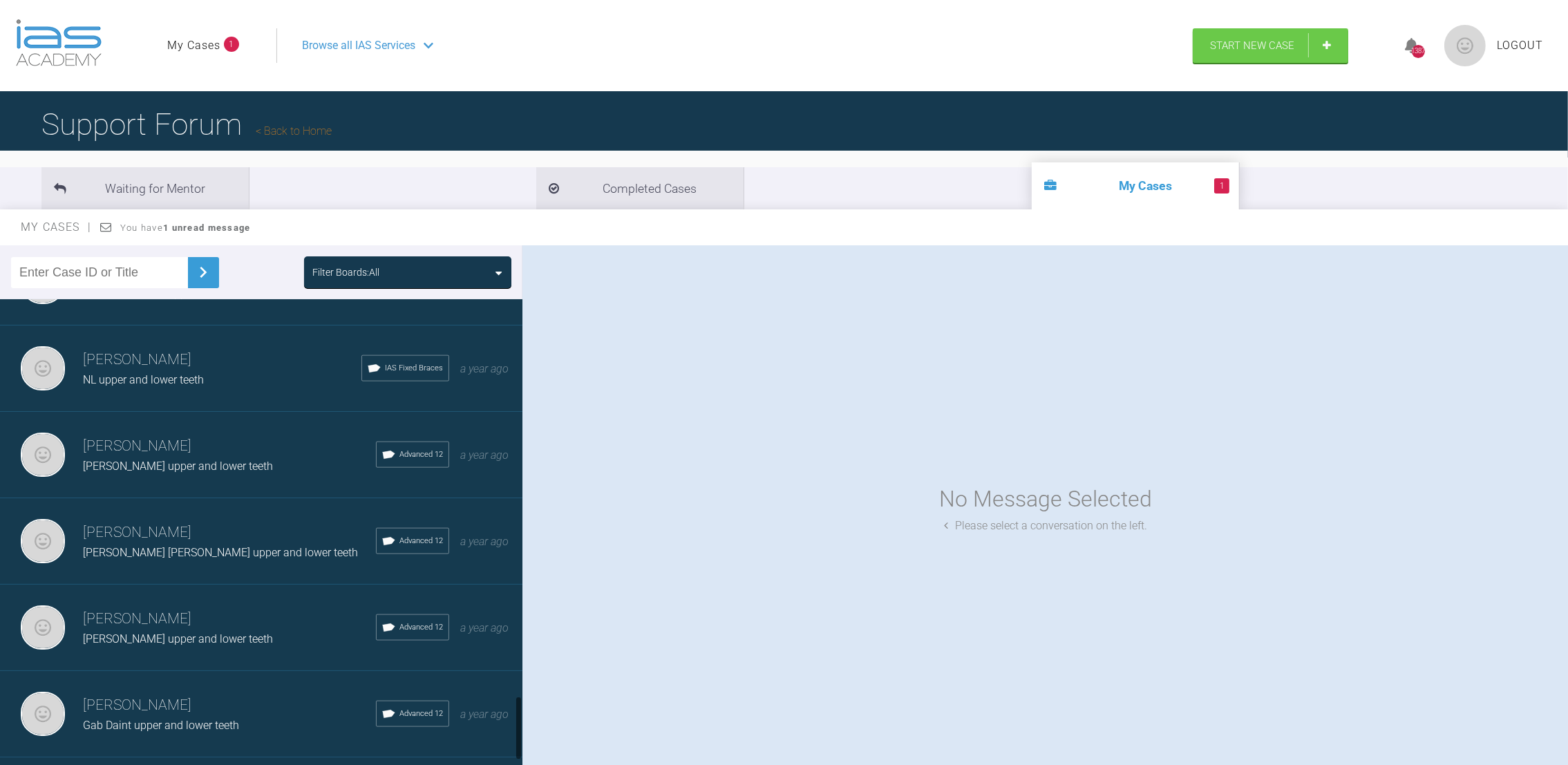
scroll to position [2986, 0]
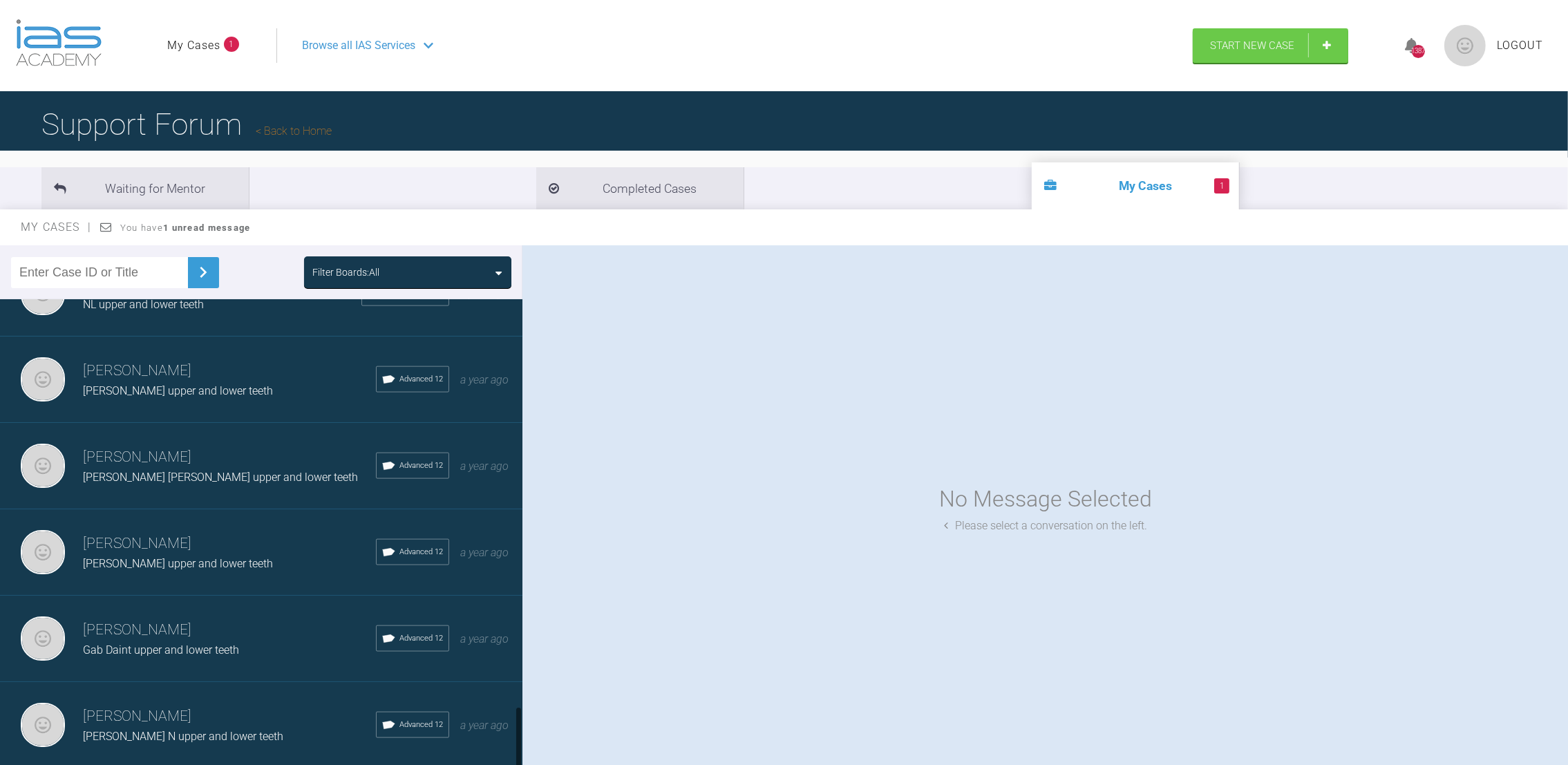
drag, startPoint x: 519, startPoint y: 484, endPoint x: 529, endPoint y: 729, distance: 245.2
click at [529, 729] on div "Filter Boards: All [PERSON_NAME] [PERSON_NAME] upper and lower teeth IAS Fixed …" at bounding box center [784, 518] width 1568 height 545
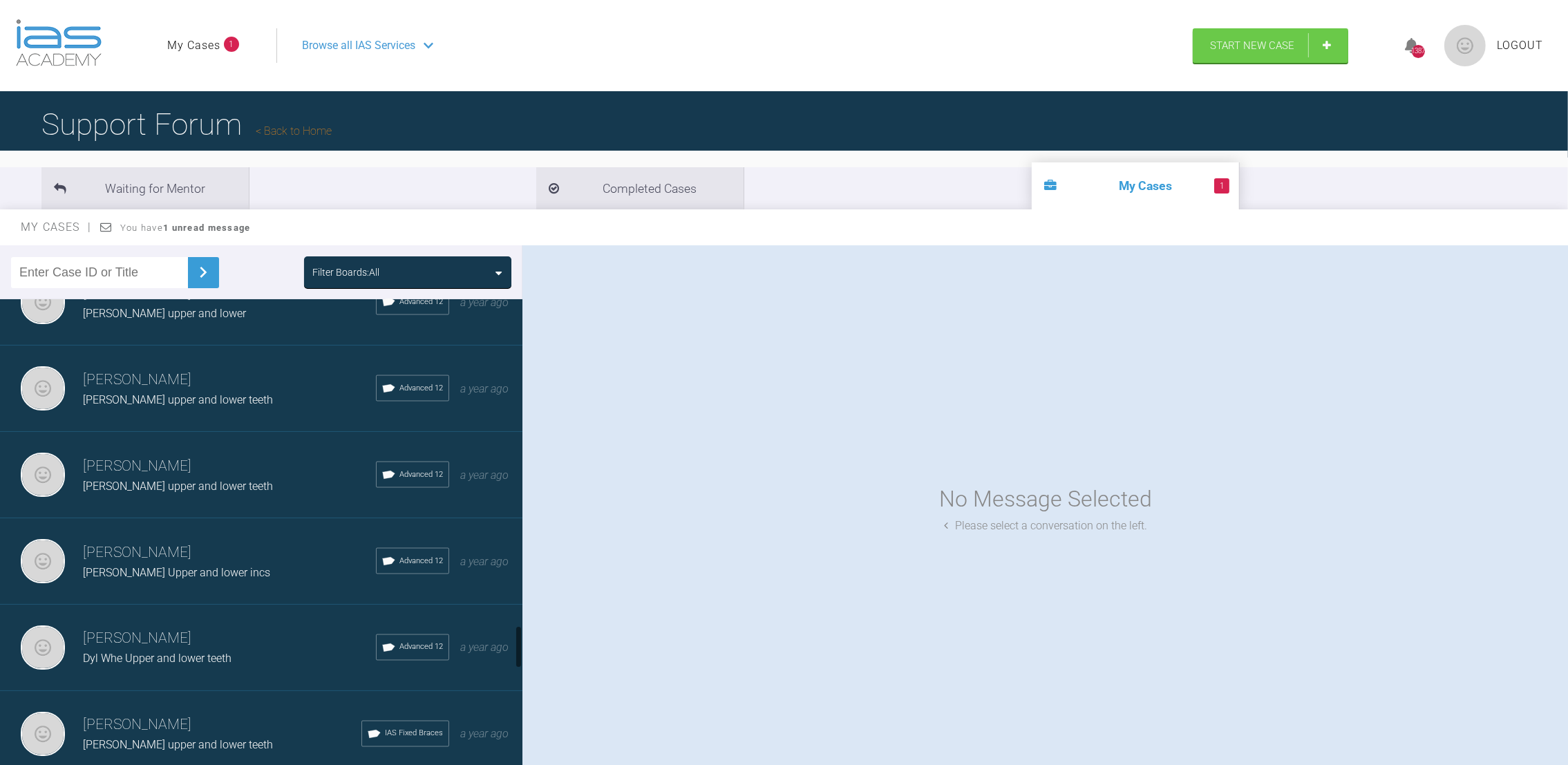
drag, startPoint x: 516, startPoint y: 584, endPoint x: 517, endPoint y: 639, distance: 55.0
click at [517, 639] on div at bounding box center [519, 646] width 5 height 43
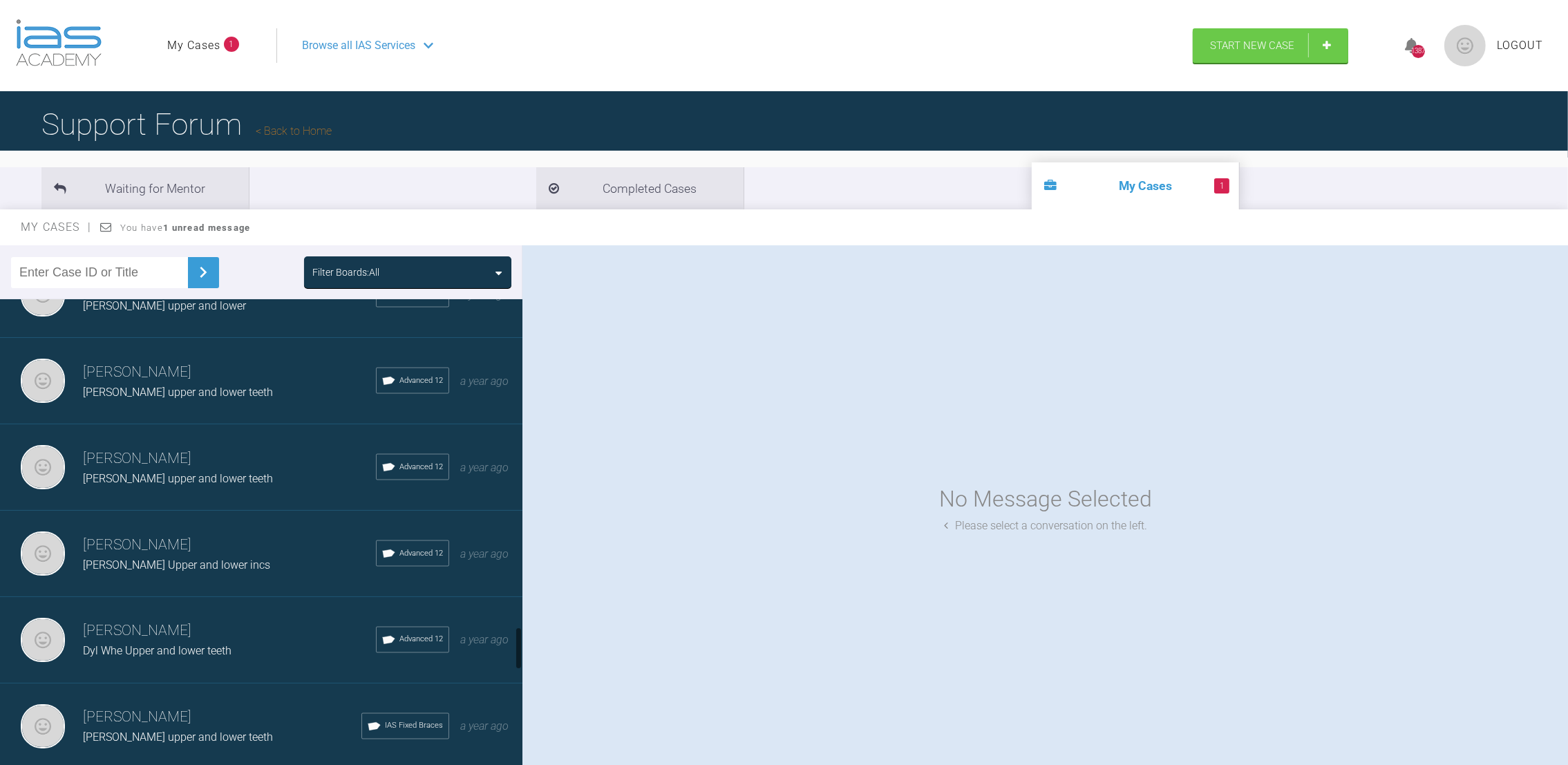
click at [136, 534] on h3 "[PERSON_NAME]" at bounding box center [230, 545] width 293 height 23
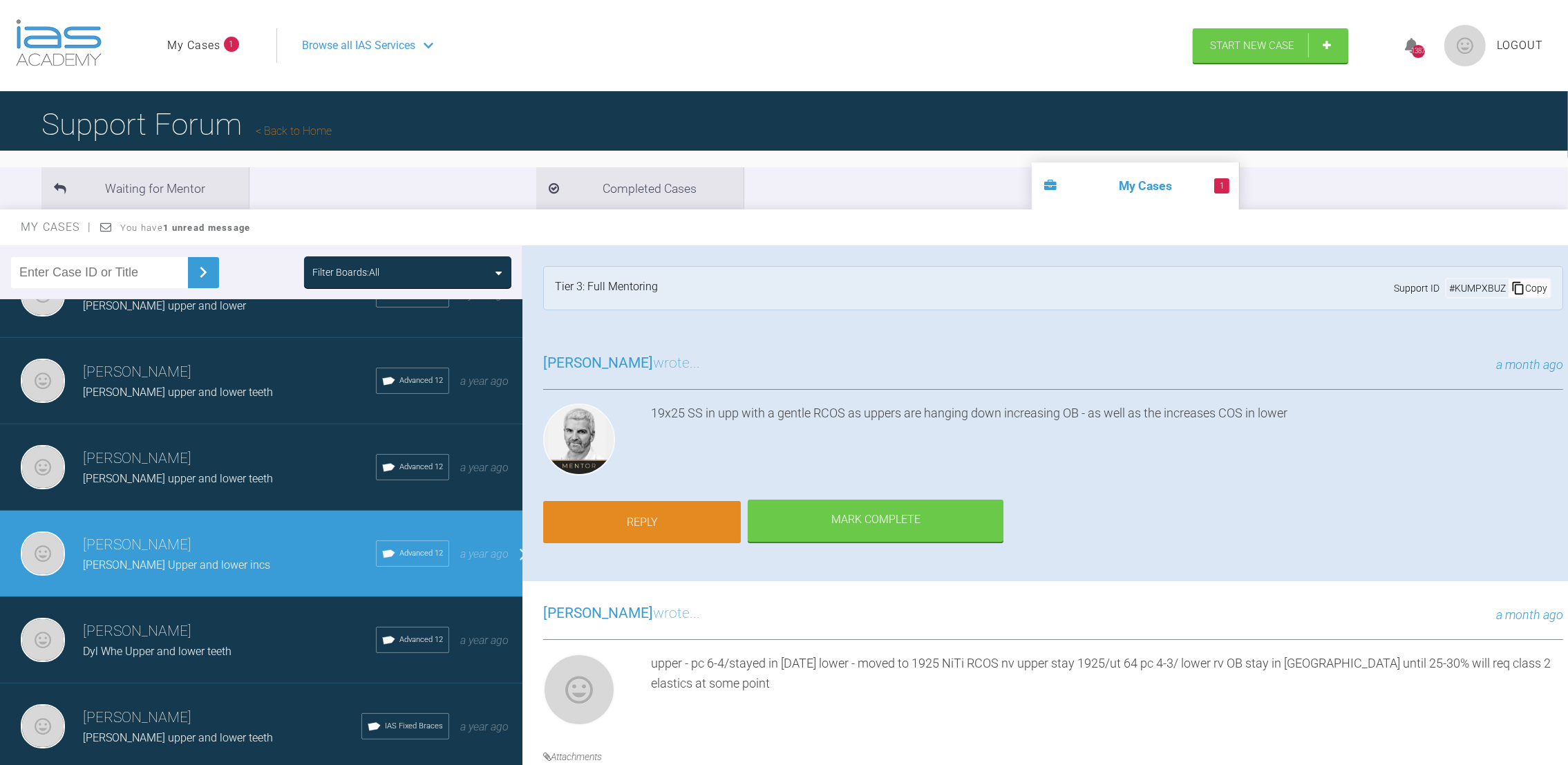
click at [654, 526] on link "Reply" at bounding box center [642, 522] width 197 height 43
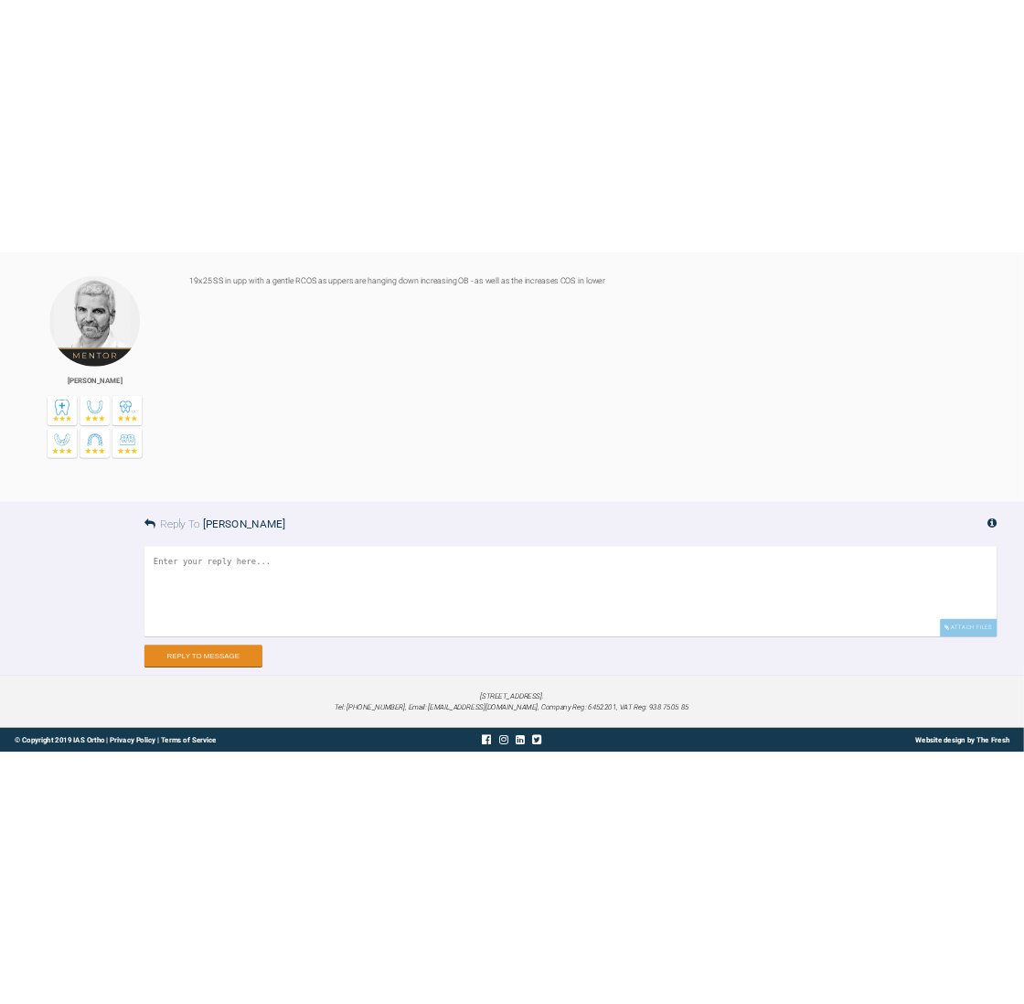
scroll to position [30977, 0]
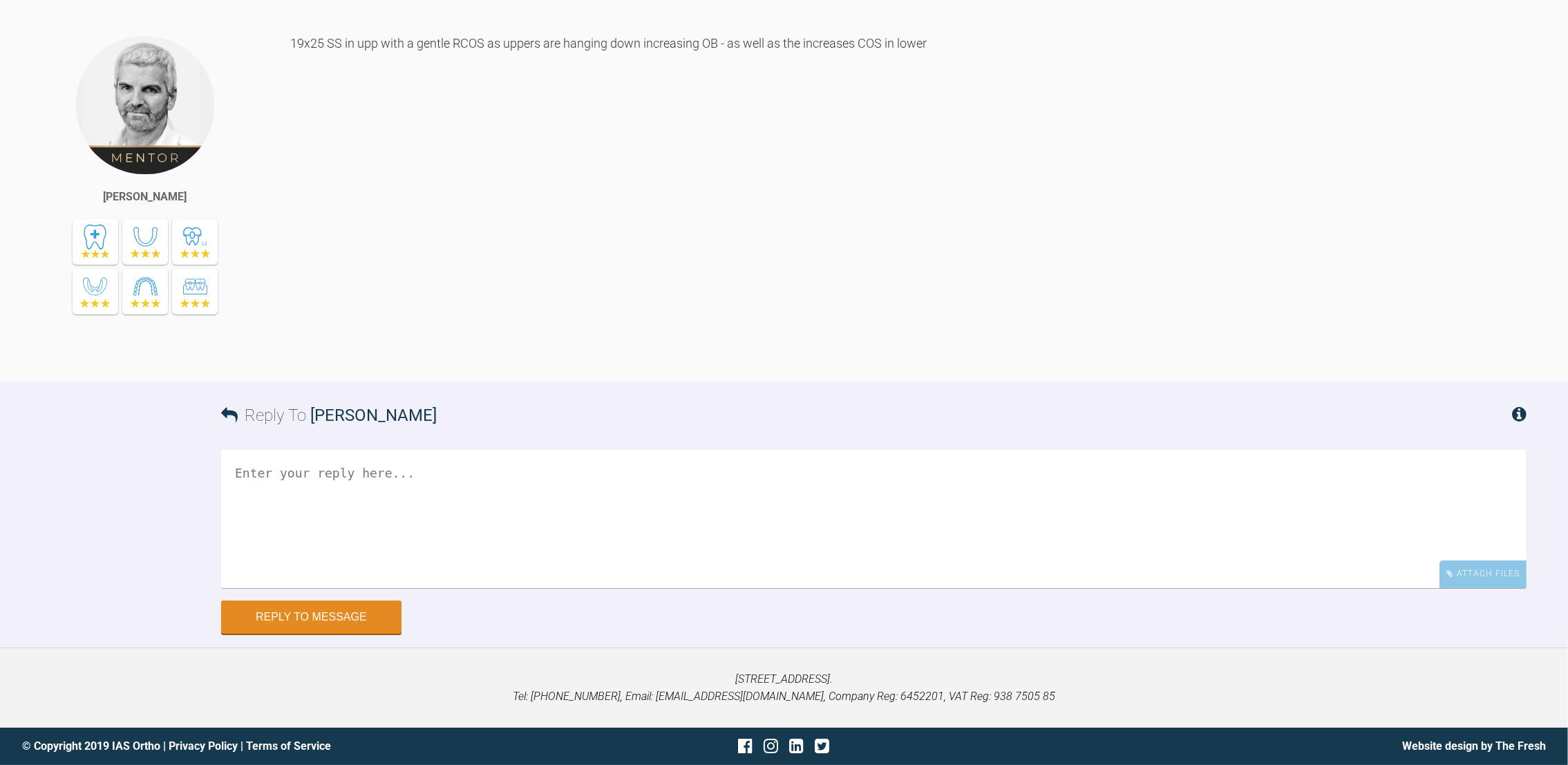
click at [367, 477] on textarea at bounding box center [874, 519] width 1306 height 138
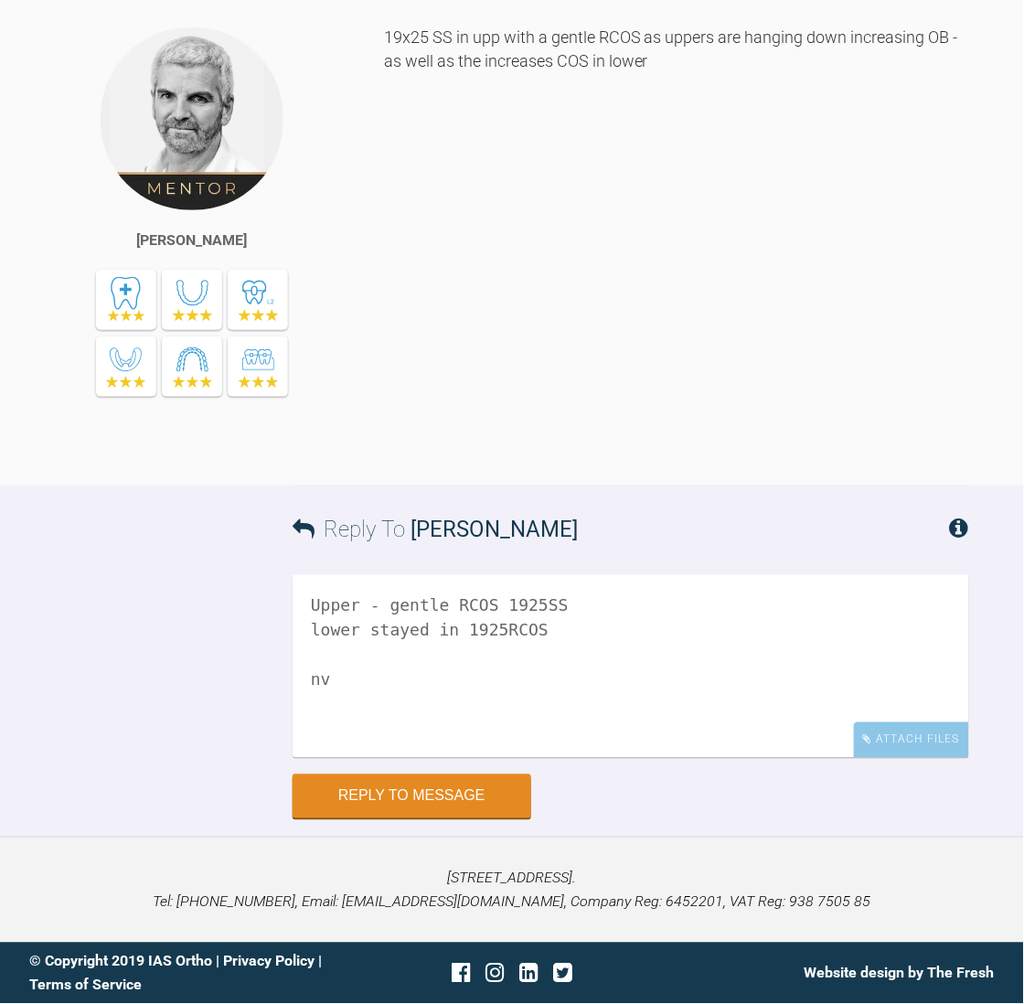
click at [559, 627] on textarea "Upper - gentle RCOS 1925SS lower stayed in 1925RCOS nv" at bounding box center [631, 666] width 676 height 183
click at [377, 698] on textarea "Upper - gentle RCOS 1925SS lower stayed in 1925RCOS NiTi nv" at bounding box center [631, 666] width 676 height 183
click at [402, 690] on textarea "Upper - gentle RCOS 1925SS lower stayed in 1925RCOS NiTi nv" at bounding box center [631, 666] width 676 height 183
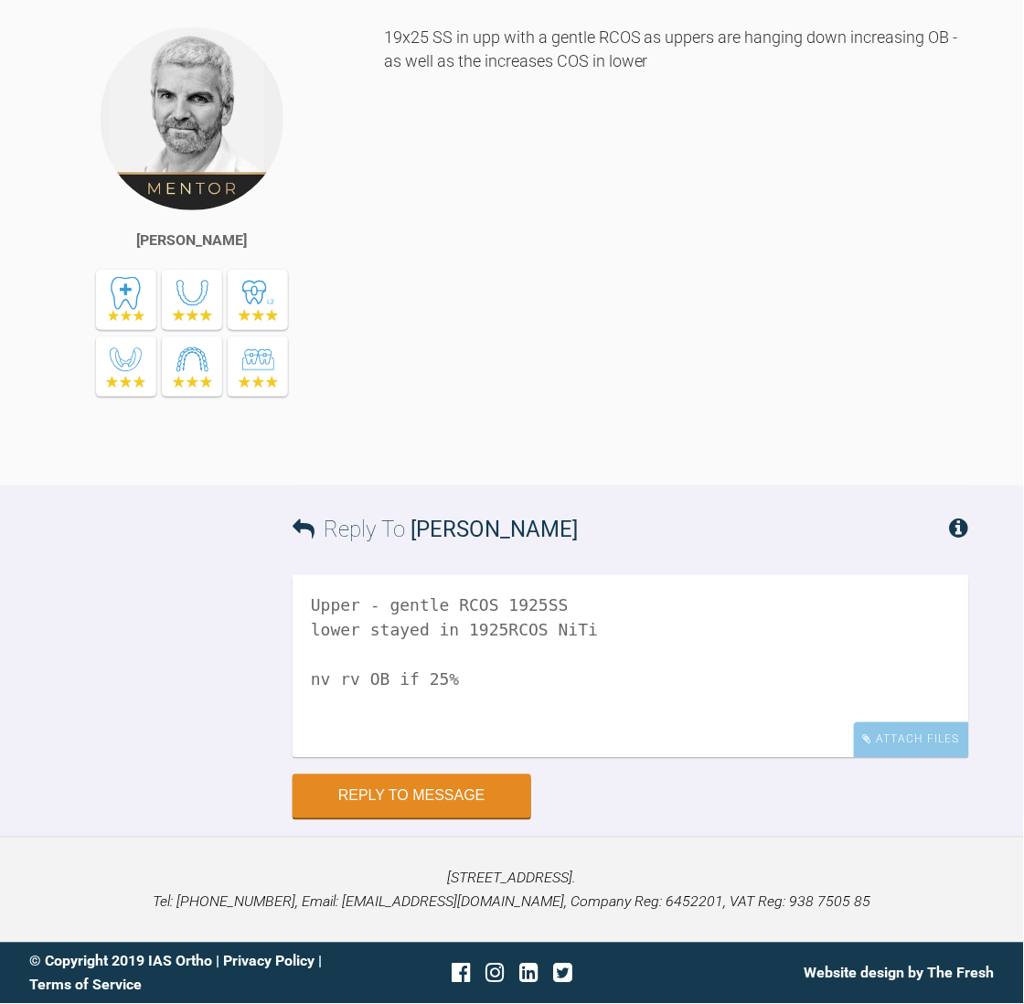
click at [383, 603] on textarea "Upper - gentle RCOS 1925SS lower stayed in 1925RCOS NiTi nv rv OB if 25%" at bounding box center [631, 666] width 676 height 183
click at [478, 674] on textarea "Upper - gentle RCOS 1925SS lower stayed in 1925RCOS NiTi nv rv OB if 25%" at bounding box center [631, 666] width 676 height 183
click at [950, 730] on div "Attach Files" at bounding box center [911, 740] width 115 height 36
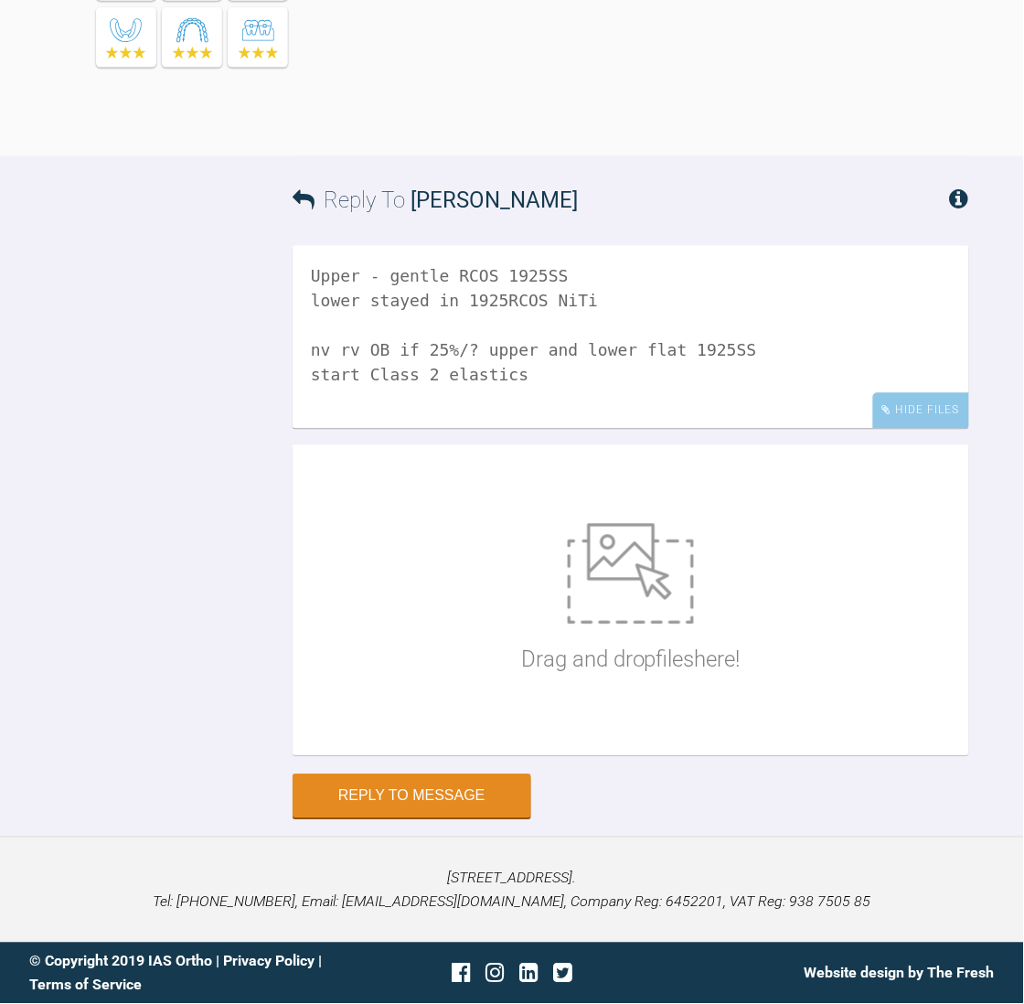
scroll to position [35539, 0]
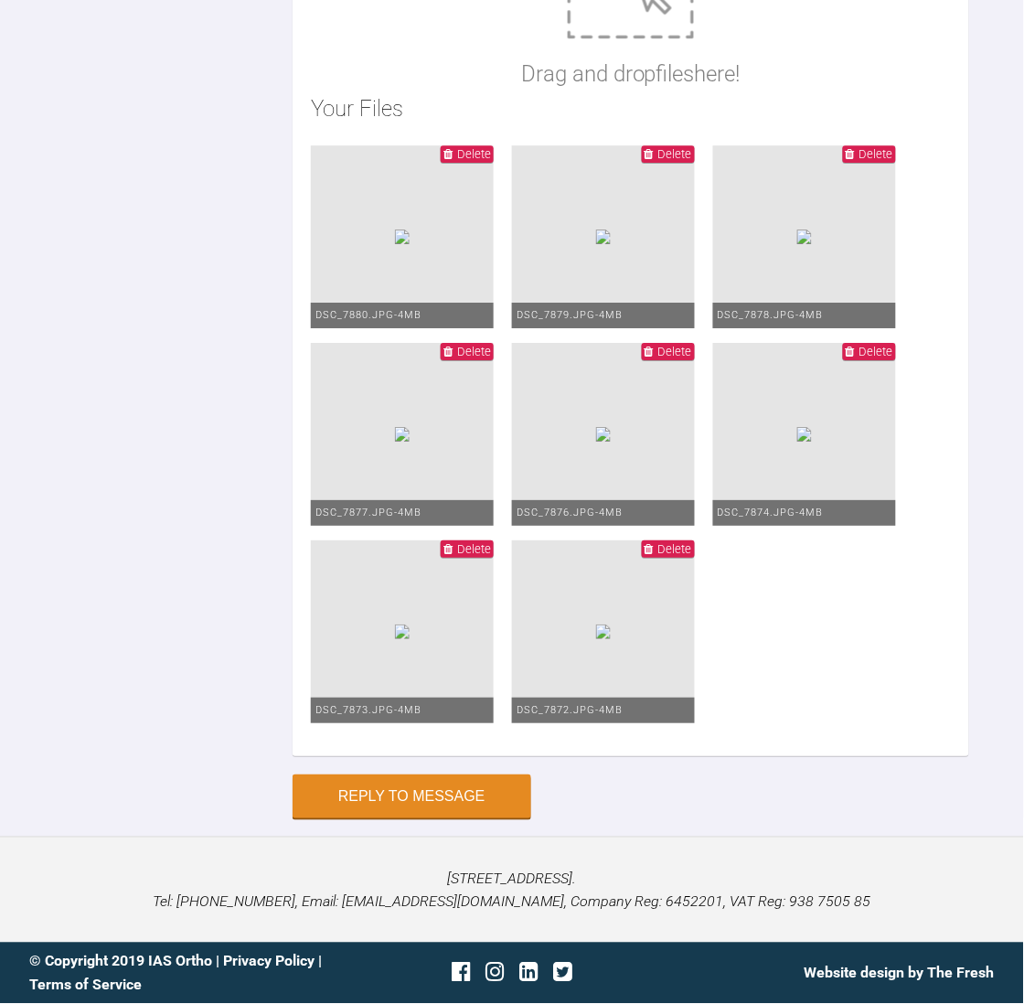
type textarea "Upper - gentle RCOS 1925SS lower stayed in 1925RCOS NiTi Should have tied upper…"
click at [947, 738] on ul "Delete DSC_7880.JPG - 4MB Delete DSC_7879.JPG - 4MB Delete DSC_7878.JPG - 4MB D…" at bounding box center [631, 441] width 640 height 592
click at [441, 794] on button "Reply to Message" at bounding box center [412, 798] width 239 height 44
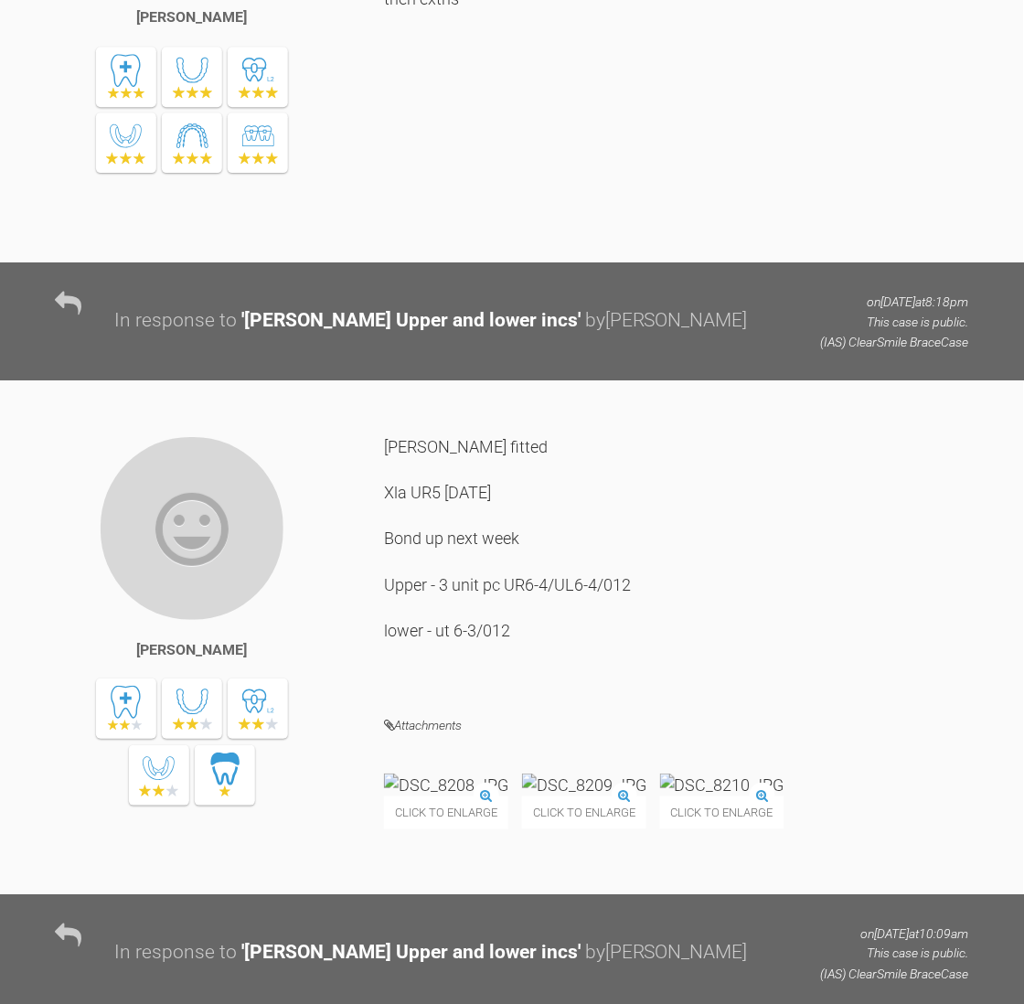
scroll to position [0, 0]
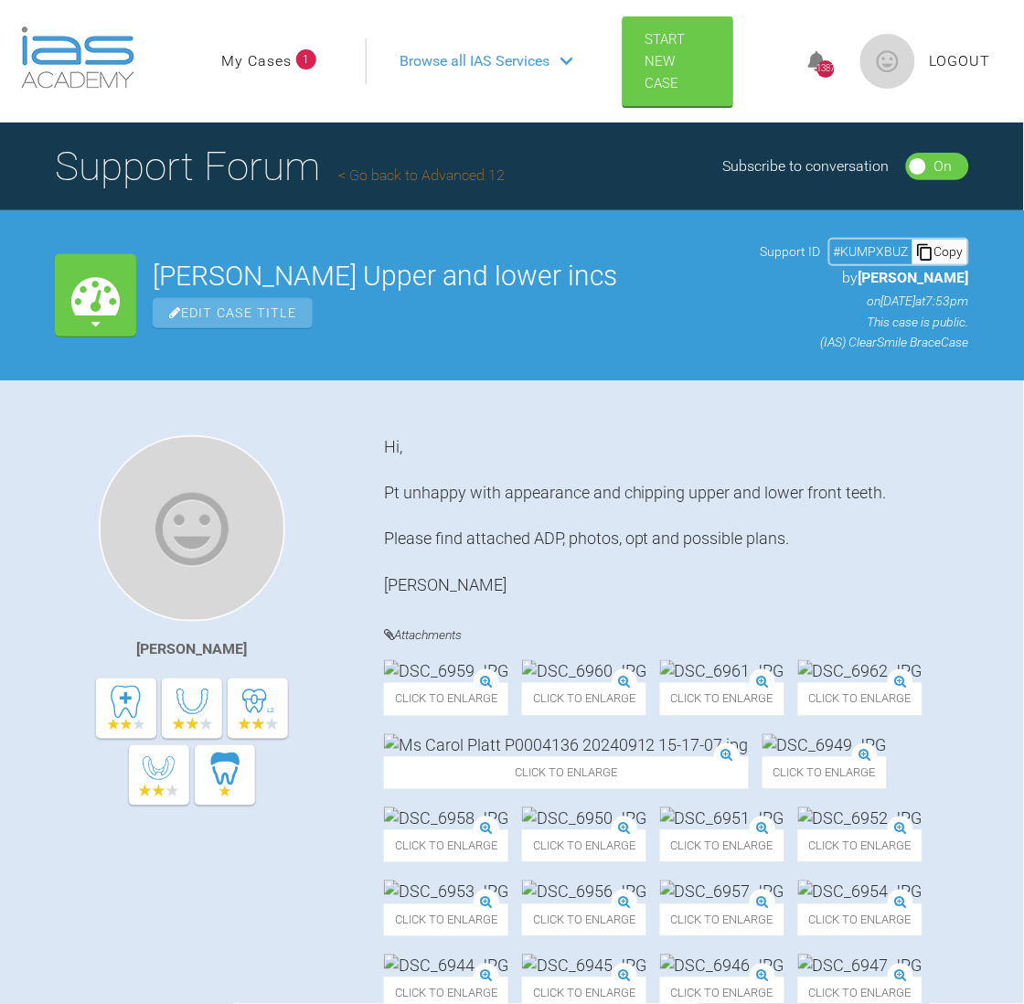
click at [251, 58] on link "My Cases" at bounding box center [256, 61] width 70 height 24
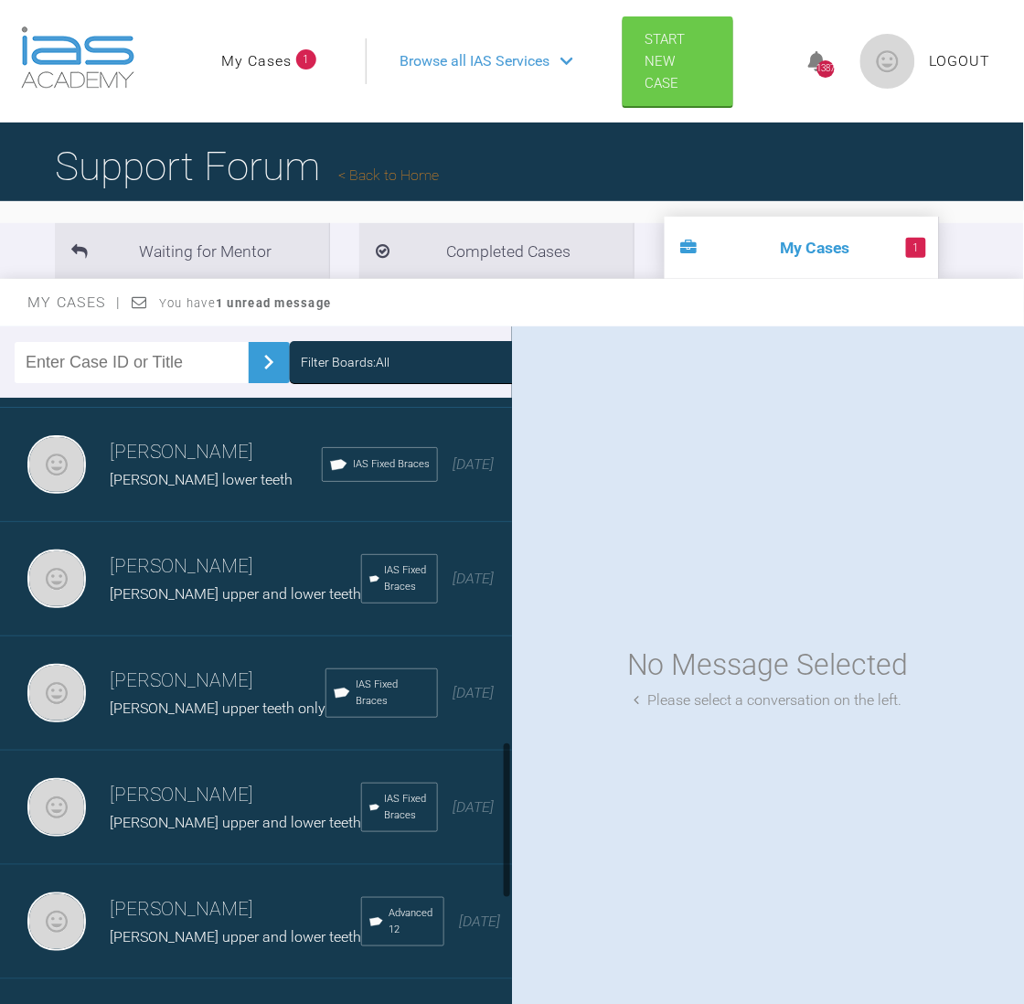
scroll to position [1757, 0]
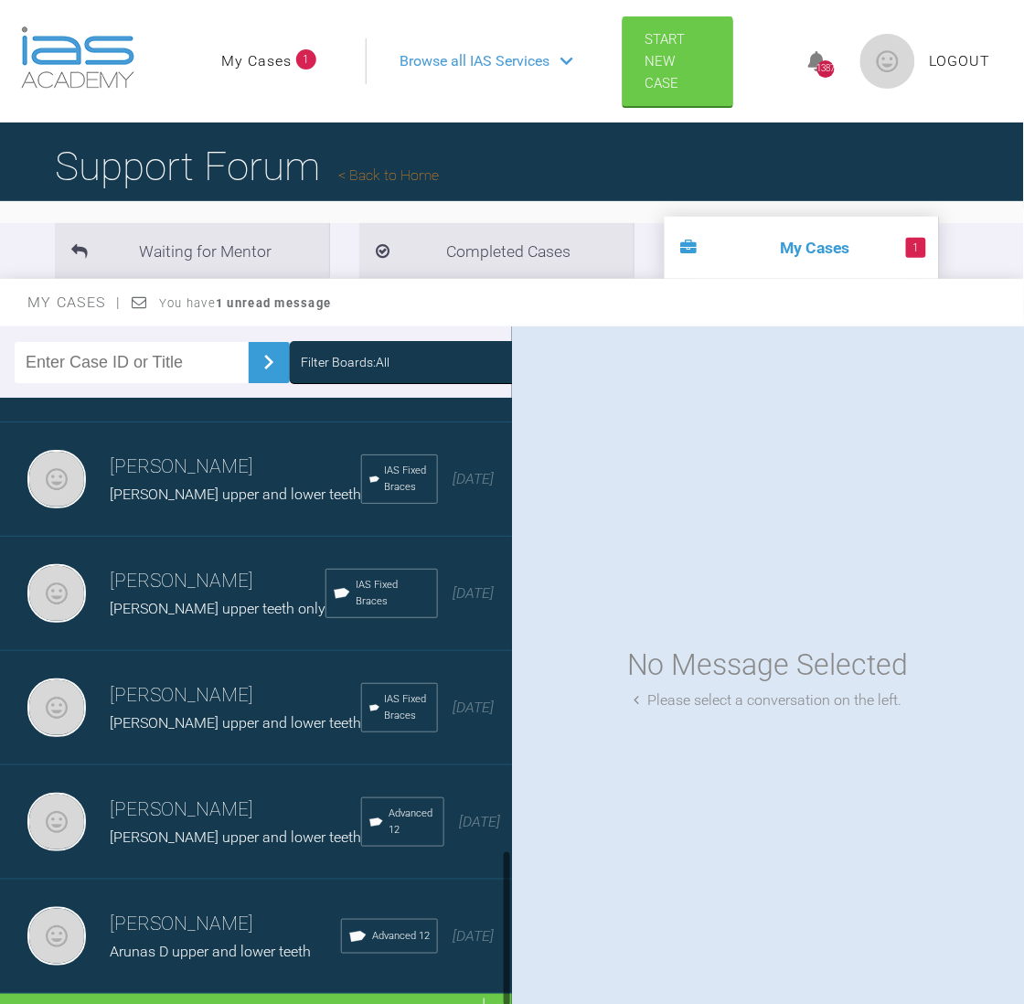
drag, startPoint x: 506, startPoint y: 475, endPoint x: 501, endPoint y: 927, distance: 451.6
click at [502, 927] on div at bounding box center [507, 713] width 10 height 631
click at [314, 994] on div "Load more" at bounding box center [266, 1022] width 533 height 57
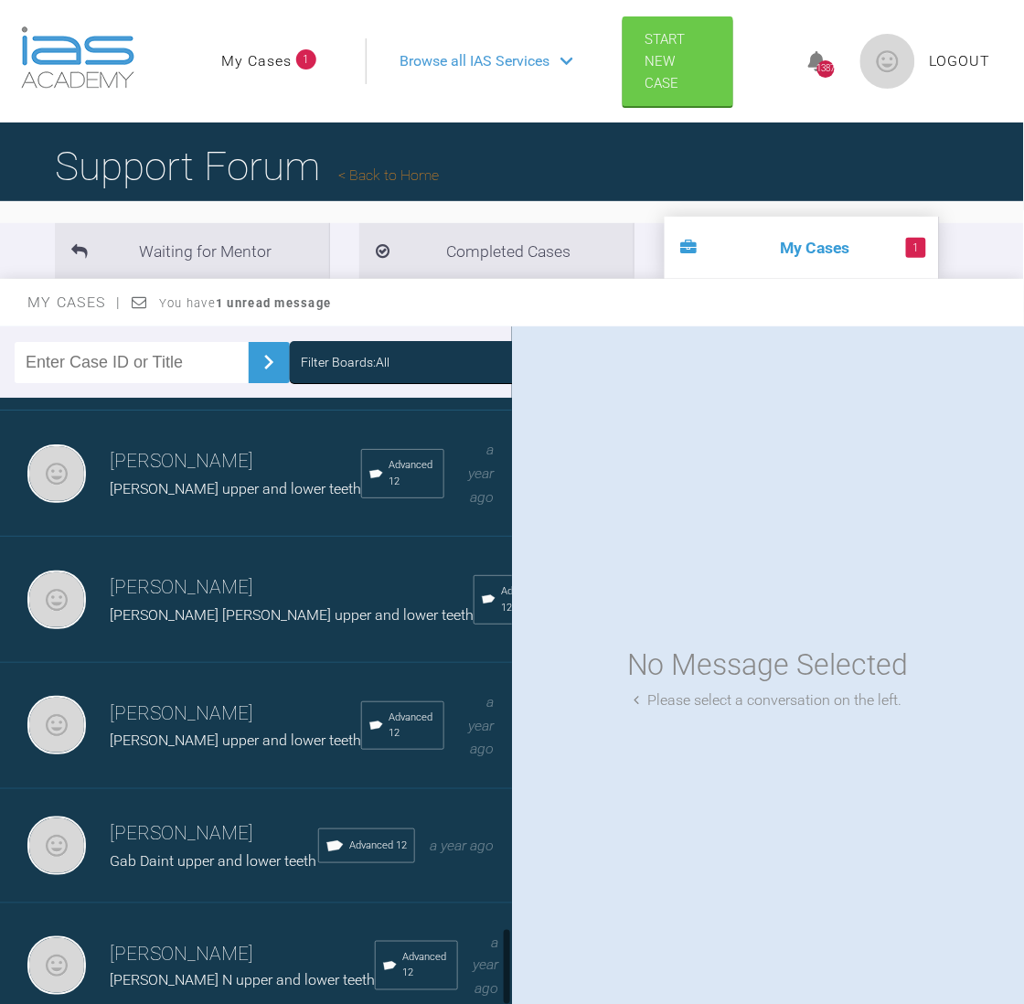
scroll to position [4136, 0]
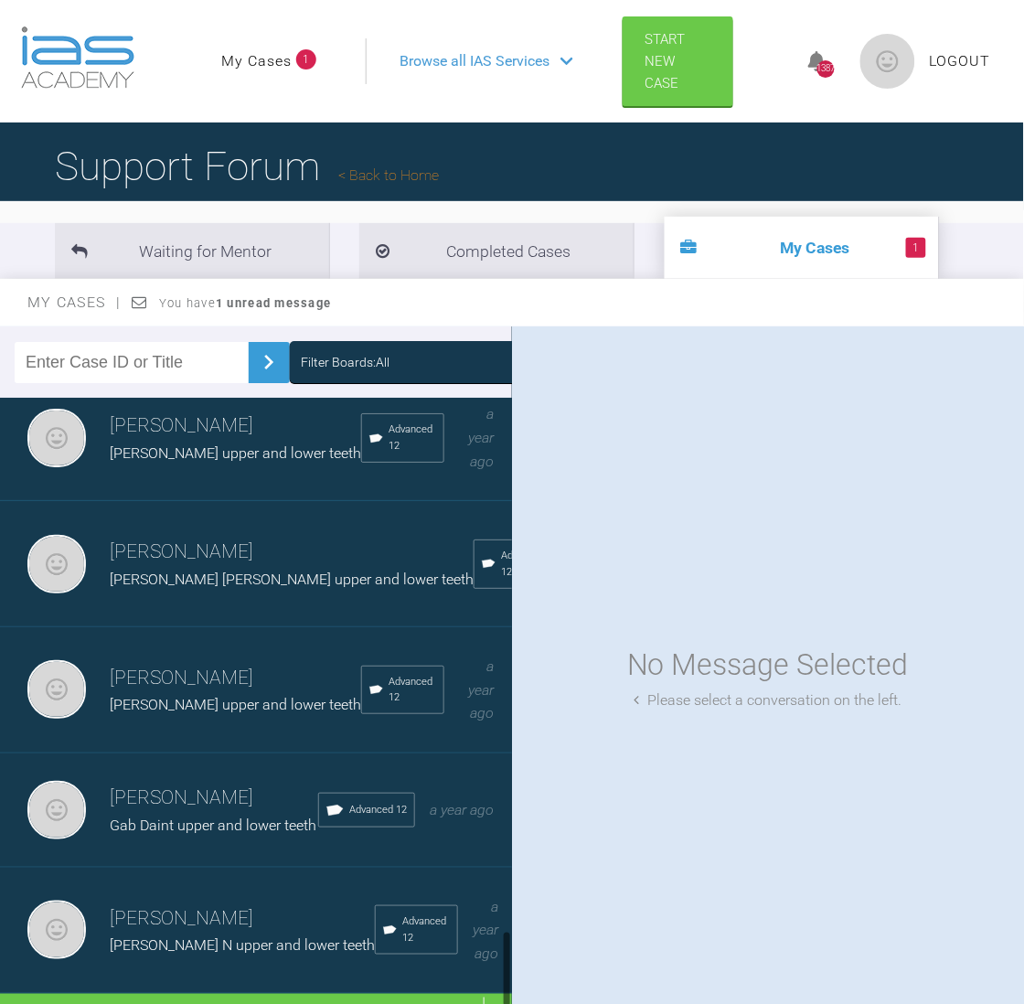
drag, startPoint x: 507, startPoint y: 640, endPoint x: 553, endPoint y: 970, distance: 333.2
click at [553, 970] on div "Filter Boards: All [PERSON_NAME] [PERSON_NAME] upper and lower teeth IAS Fixed …" at bounding box center [512, 682] width 1024 height 713
click at [288, 994] on div "Load more" at bounding box center [266, 1022] width 533 height 57
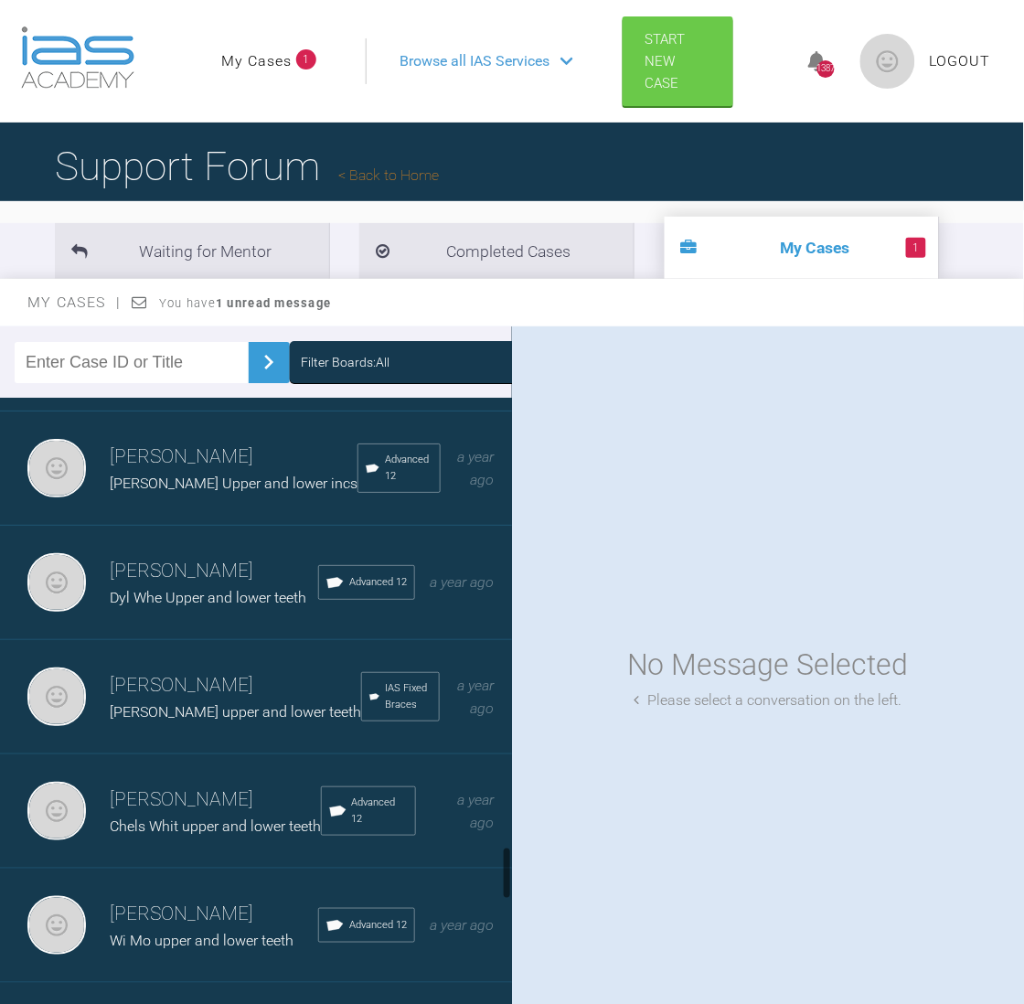
scroll to position [5154, 0]
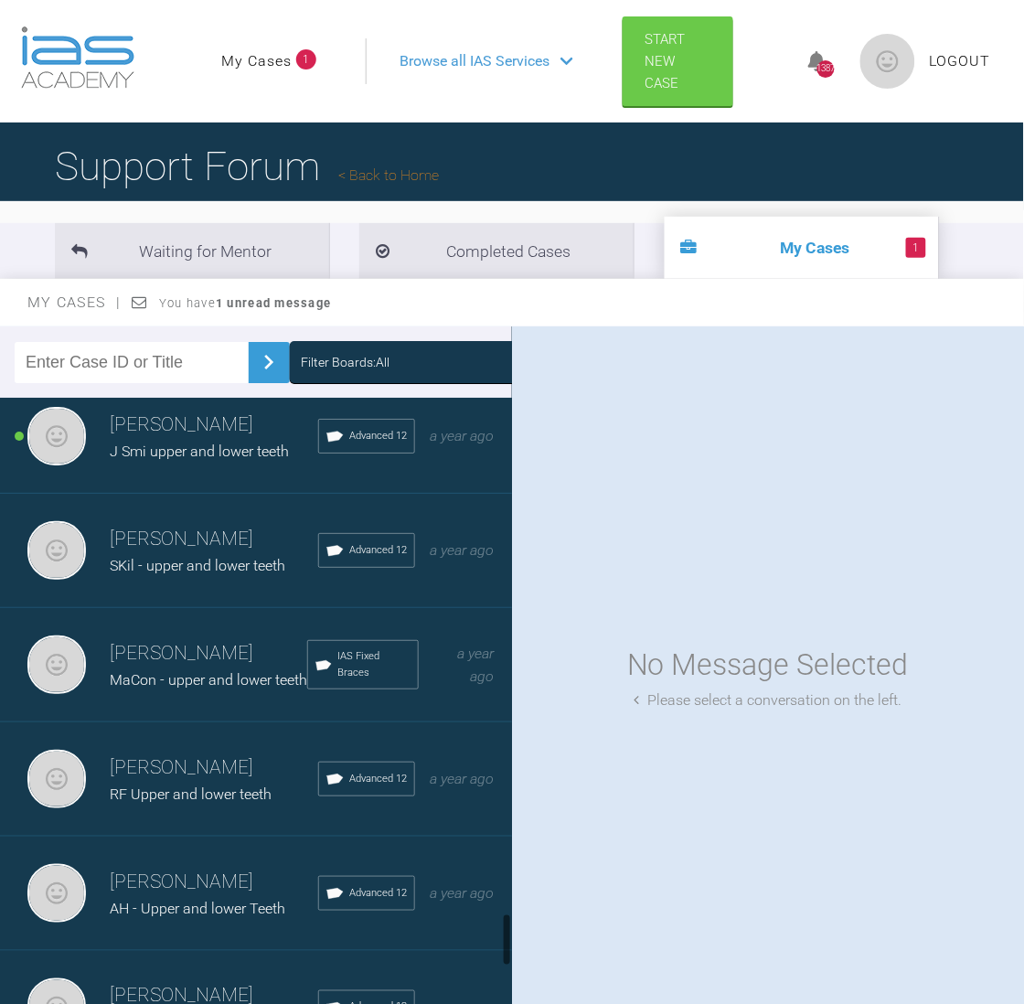
drag, startPoint x: 507, startPoint y: 772, endPoint x: 509, endPoint y: 929, distance: 156.3
click at [509, 929] on div at bounding box center [507, 939] width 6 height 53
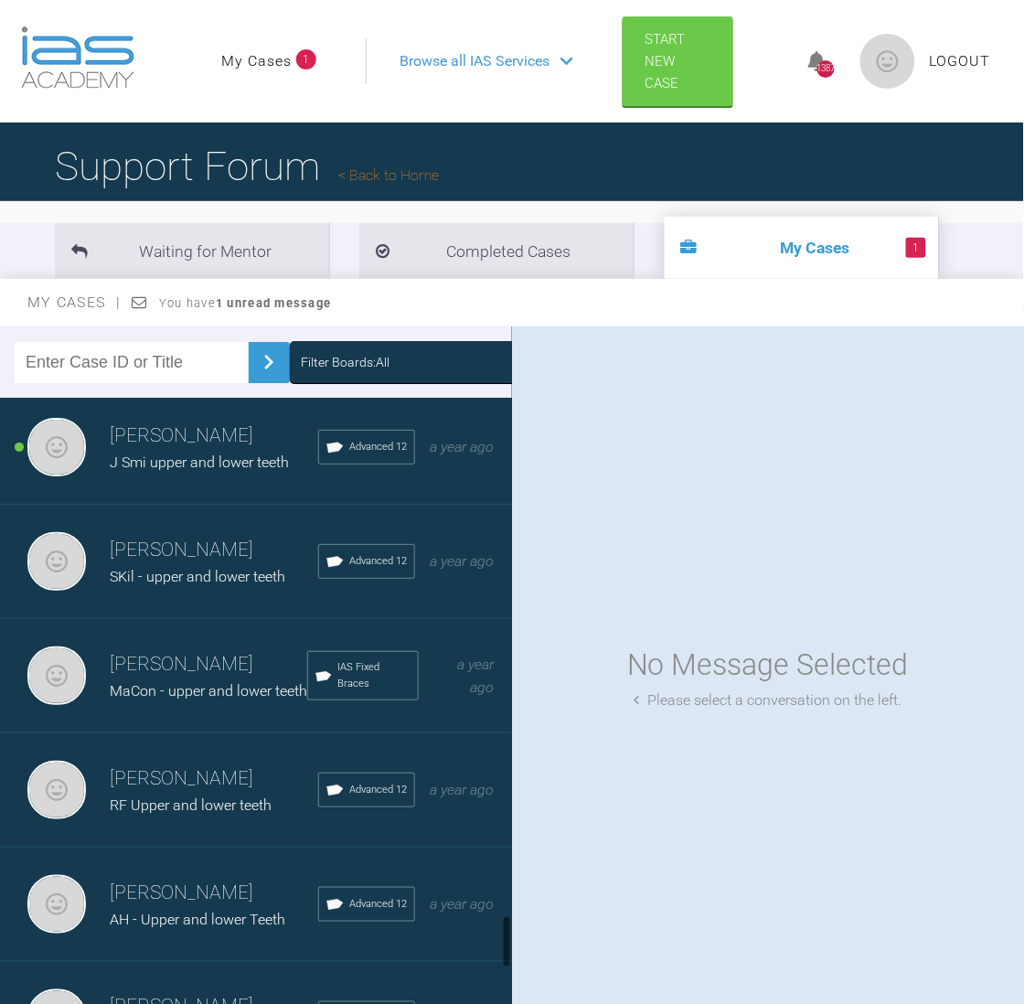
click at [190, 885] on h3 "[PERSON_NAME]" at bounding box center [214, 893] width 208 height 31
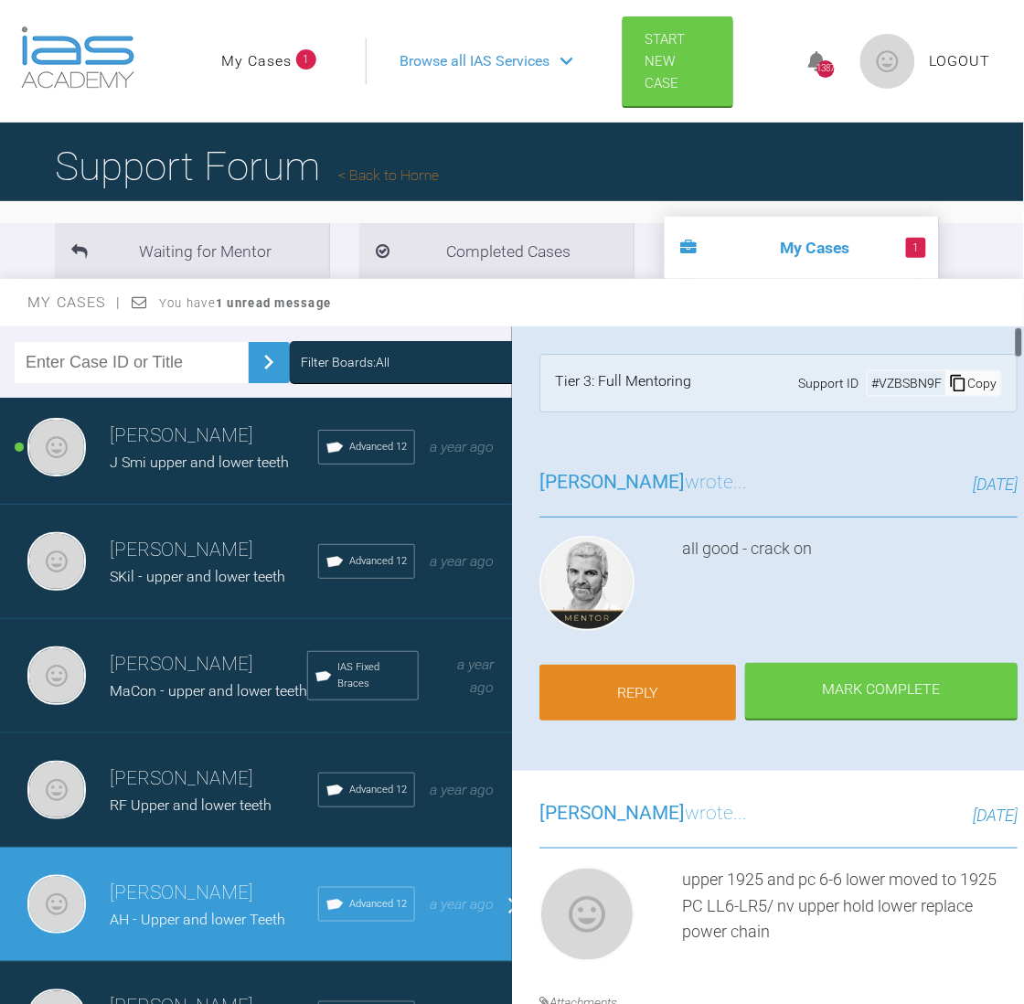
click at [644, 673] on link "Reply" at bounding box center [637, 693] width 197 height 57
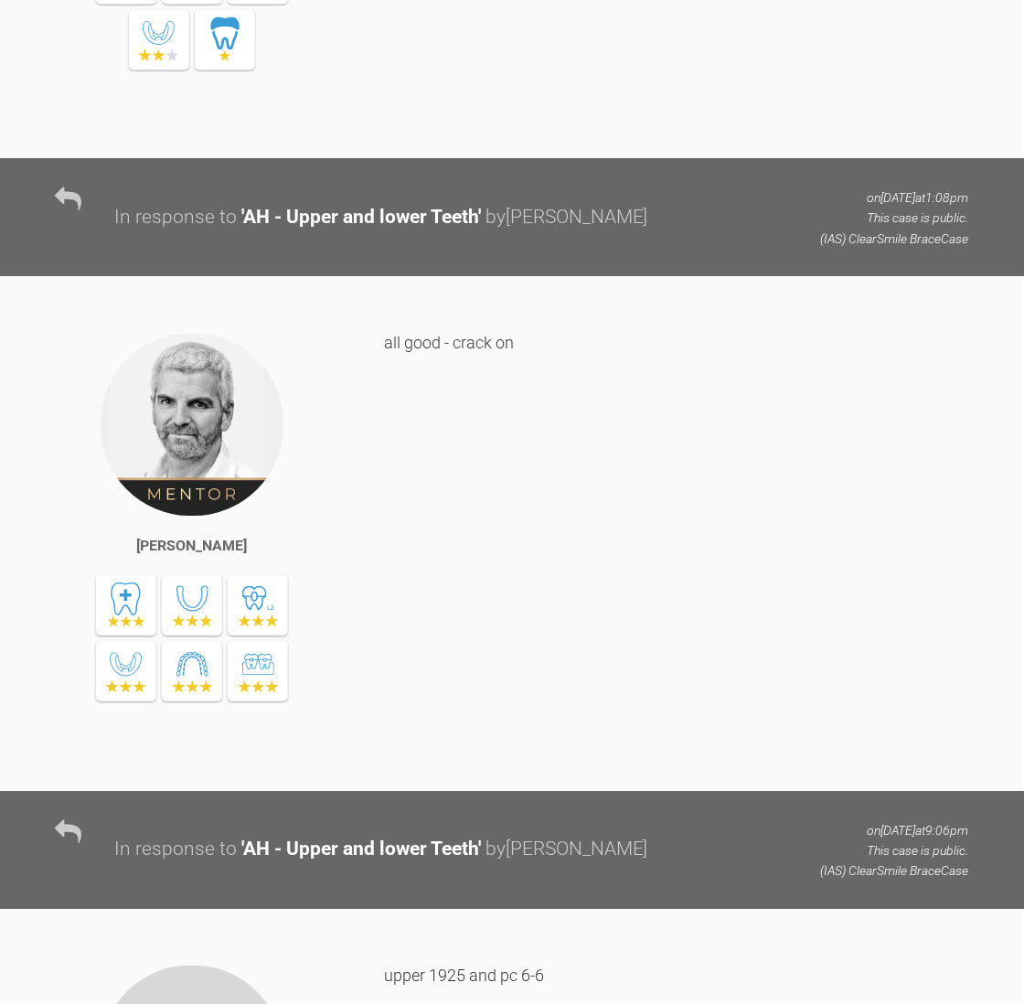
scroll to position [24263, 0]
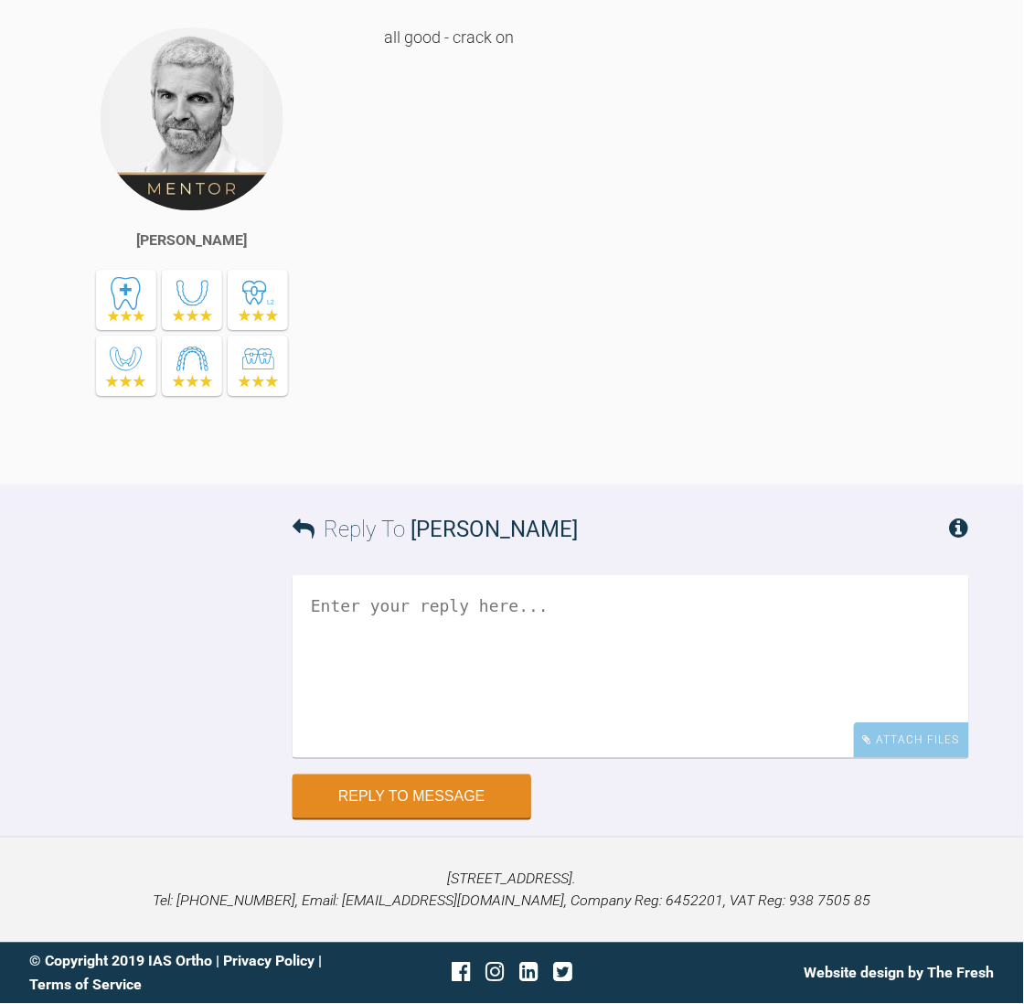
click at [524, 713] on textarea at bounding box center [631, 666] width 676 height 183
click at [397, 684] on textarea "Upper held in [DATE] lower stayed 1925 PC 6-6 nv lower" at bounding box center [631, 666] width 676 height 183
type textarea "Upper held in [DATE] lower stayed 1925 PC 6-6 nv lower ? redo pc LR3 needs wire…"
click at [672, 583] on textarea "Upper held in [DATE] lower stayed 1925 PC 6-6 nv lower ? redo pc LR3 needs wire…" at bounding box center [631, 666] width 676 height 183
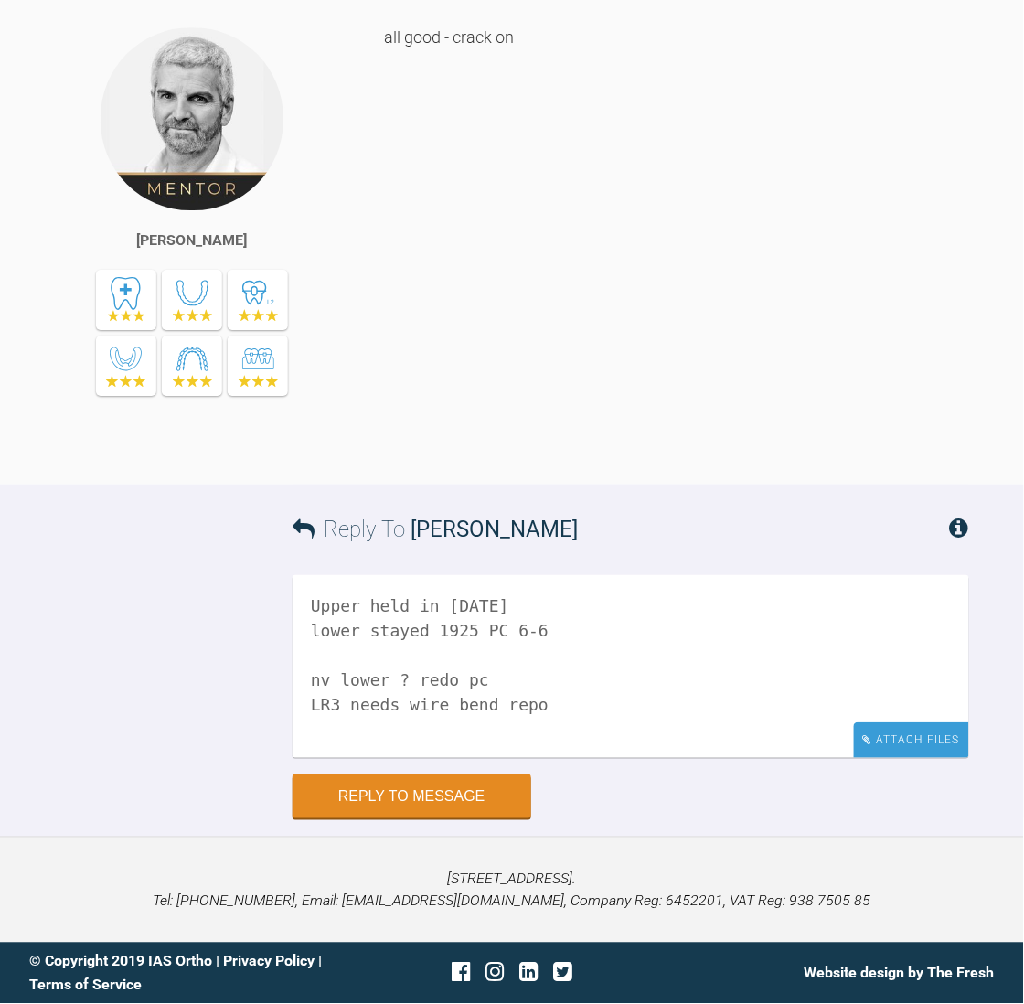
click at [913, 727] on div "Attach Files" at bounding box center [911, 740] width 115 height 36
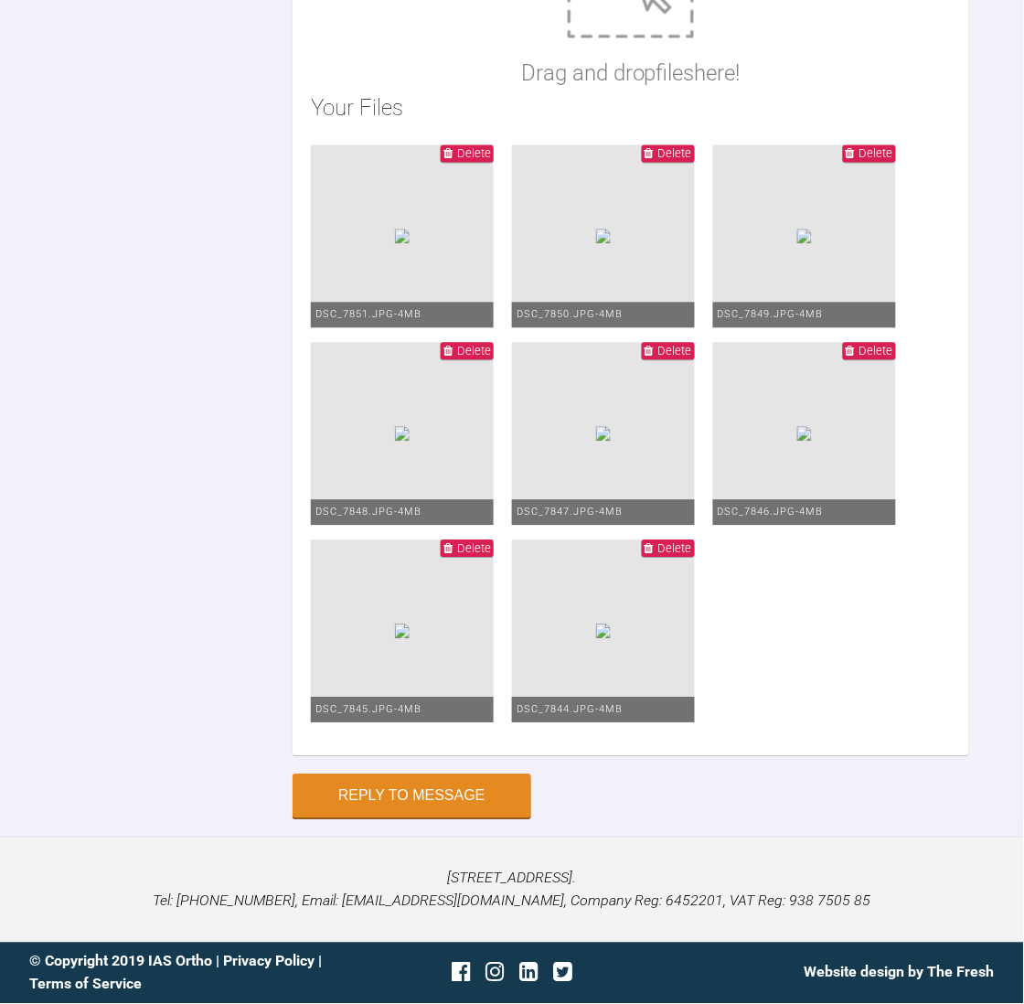
click at [460, 797] on button "Reply to Message" at bounding box center [412, 798] width 239 height 44
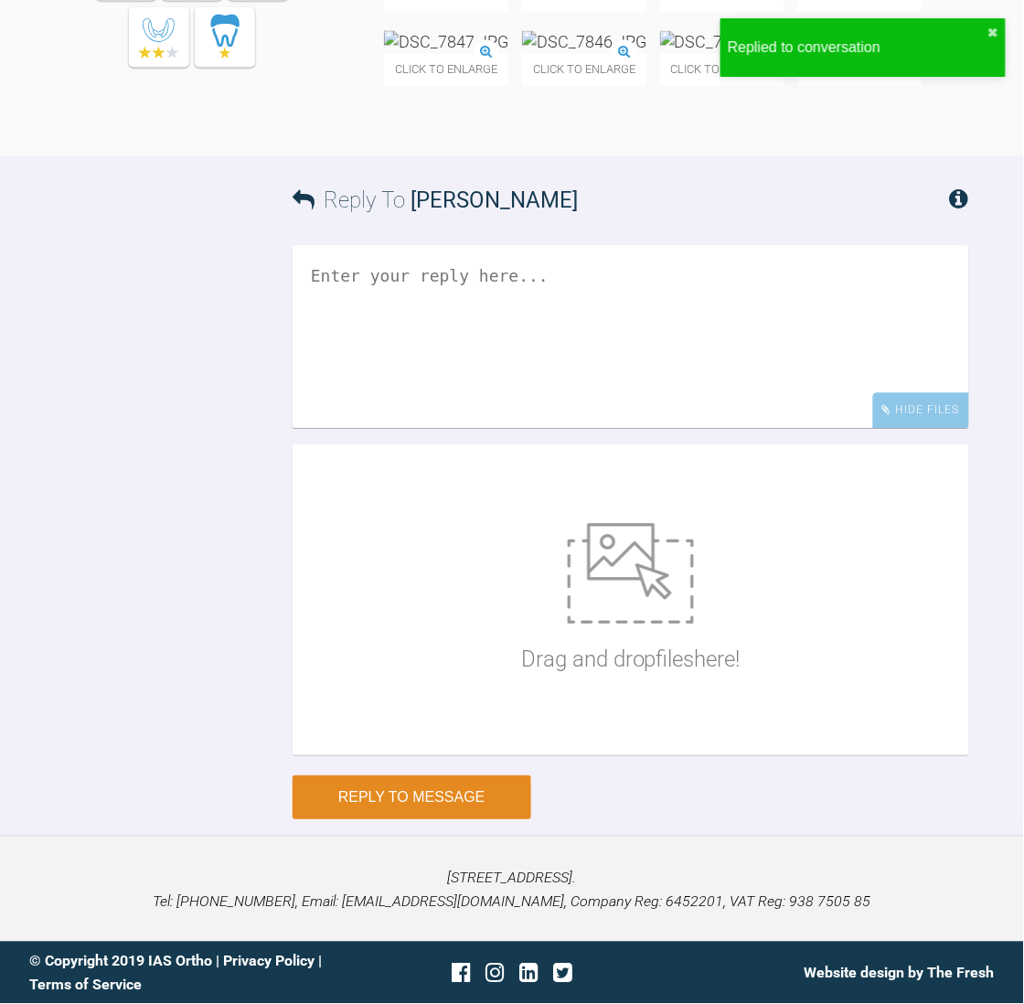
scroll to position [25031, 0]
